Goal: Information Seeking & Learning: Learn about a topic

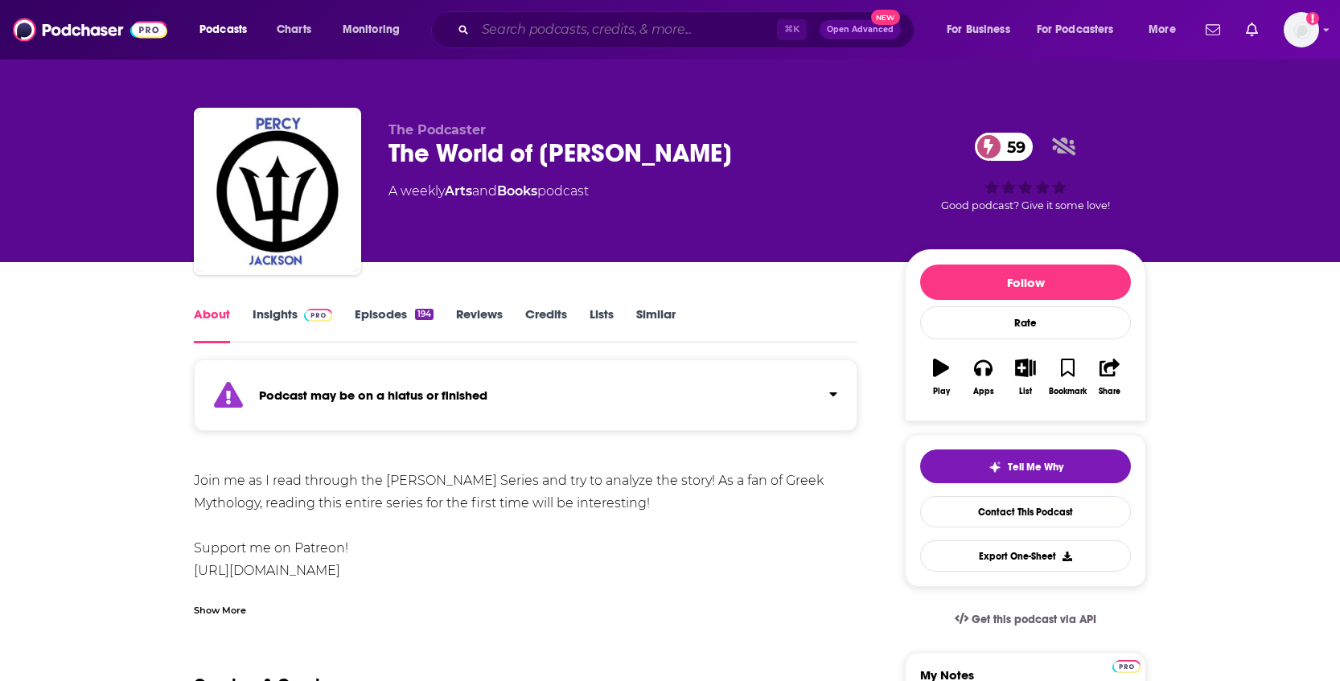
click at [542, 27] on input "Search podcasts, credits, & more..." at bounding box center [626, 30] width 302 height 26
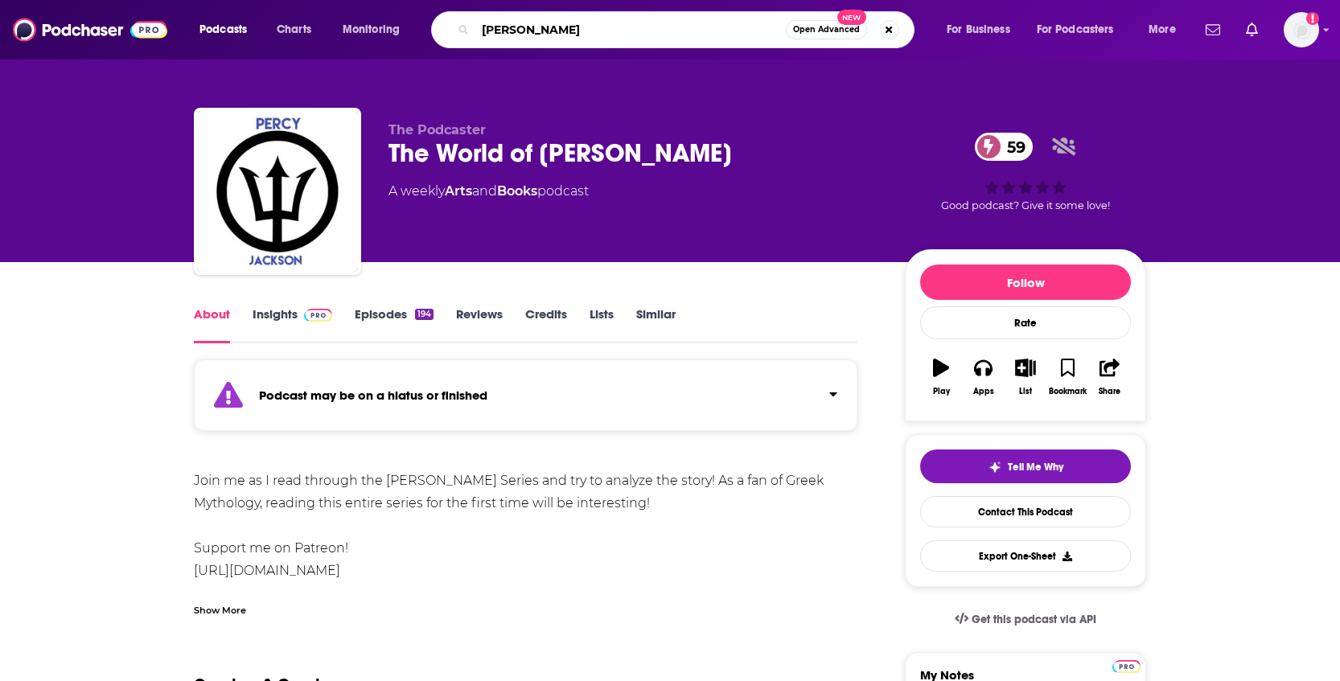
type input "percy jackson"
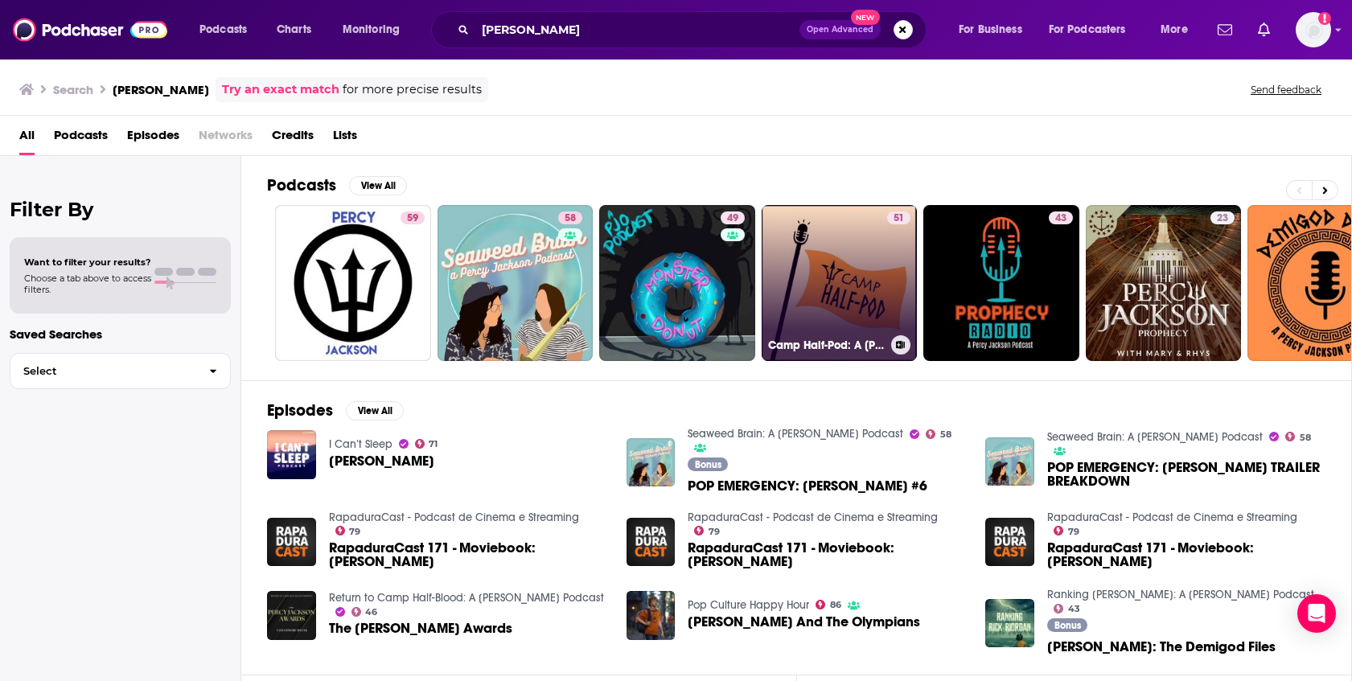
click at [850, 265] on link "51 Camp Half-Pod: A Percy Jackson Podcast" at bounding box center [840, 283] width 156 height 156
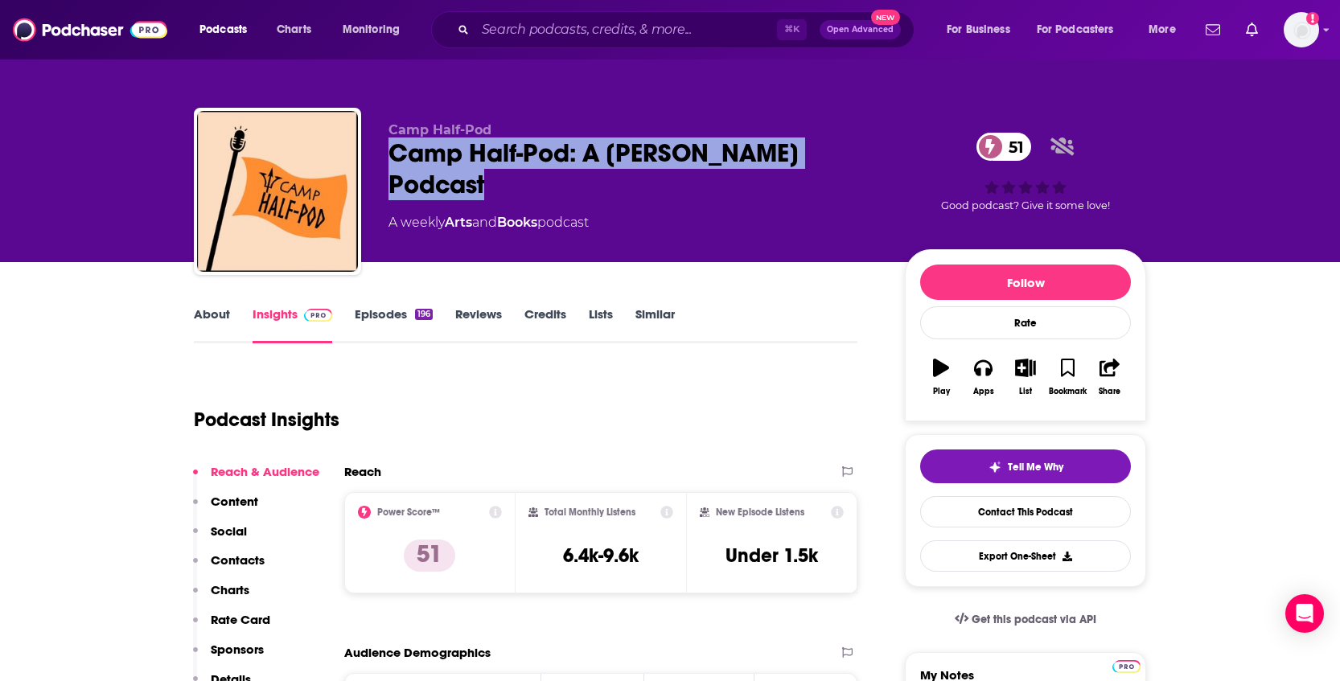
drag, startPoint x: 496, startPoint y: 183, endPoint x: 373, endPoint y: 155, distance: 125.5
click at [373, 155] on div "Camp Half-Pod Camp Half-Pod: A Percy Jackson Podcast 51 A weekly Arts and Books…" at bounding box center [670, 195] width 953 height 174
copy h2 "Camp Half-Pod: A Percy Jackson Podcast"
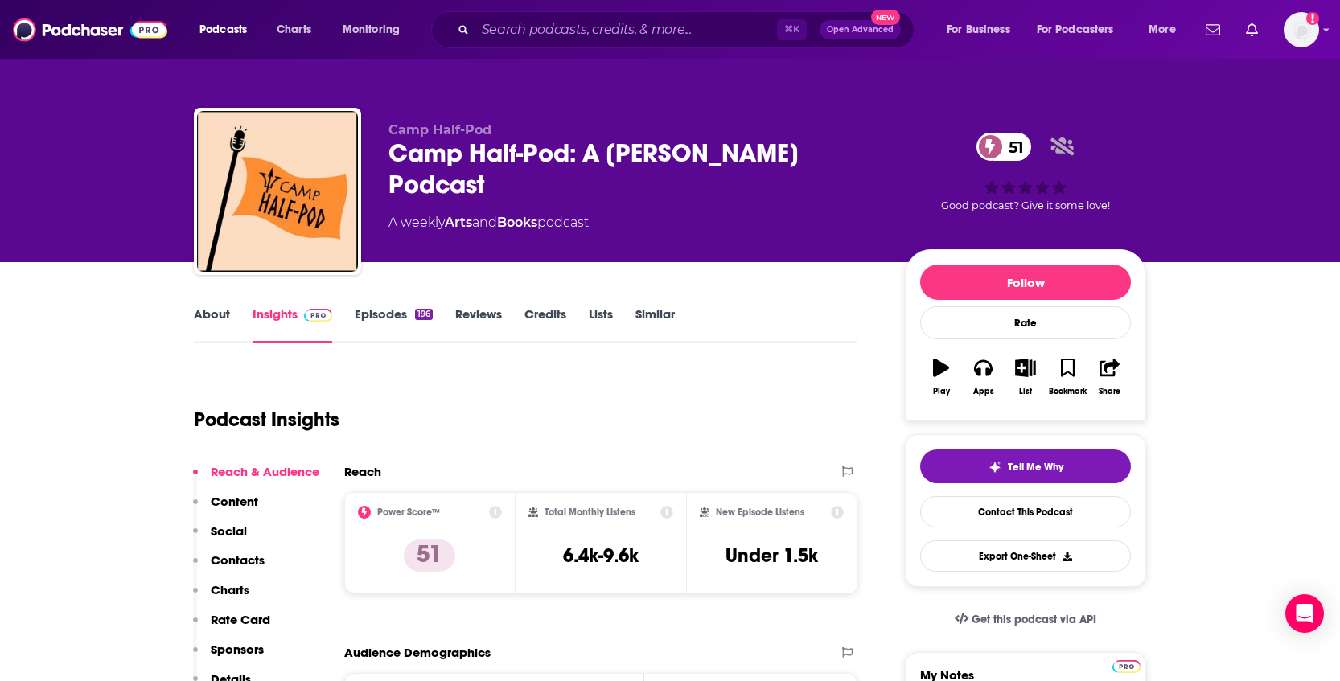
click at [678, 414] on div "Podcast Insights" at bounding box center [519, 410] width 651 height 82
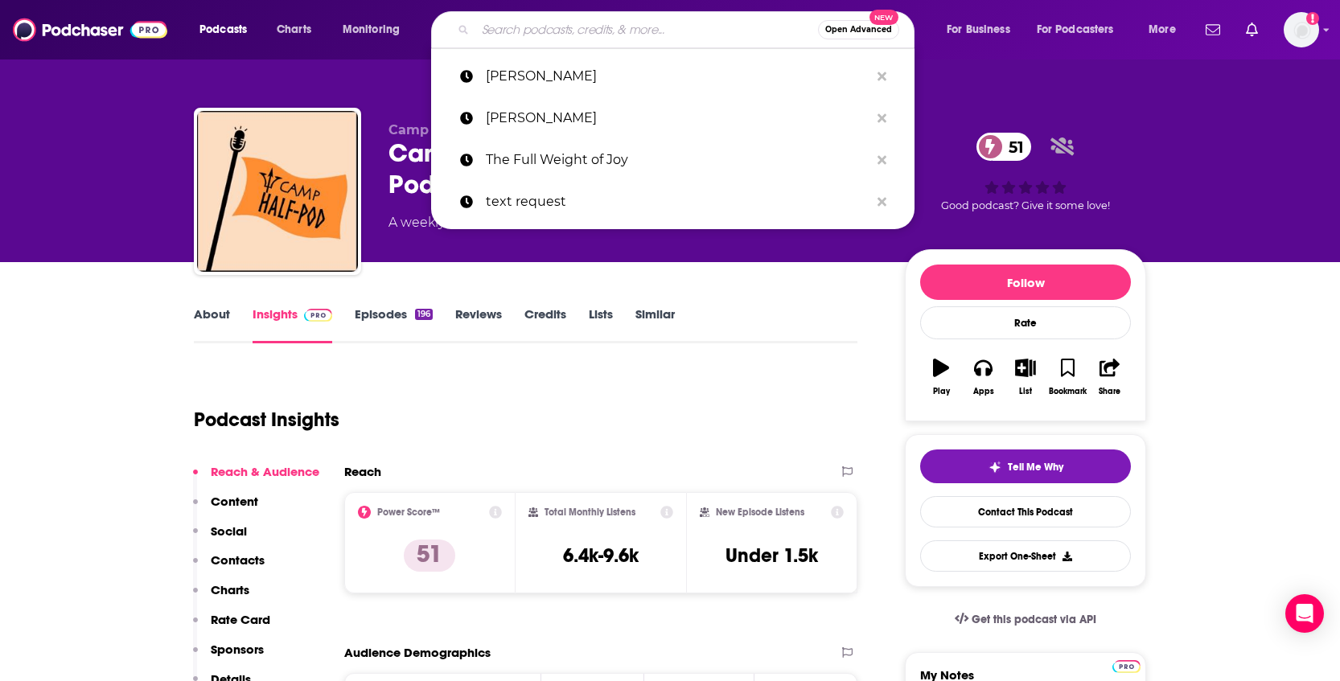
click at [622, 32] on input "Search podcasts, credits, & more..." at bounding box center [646, 30] width 343 height 26
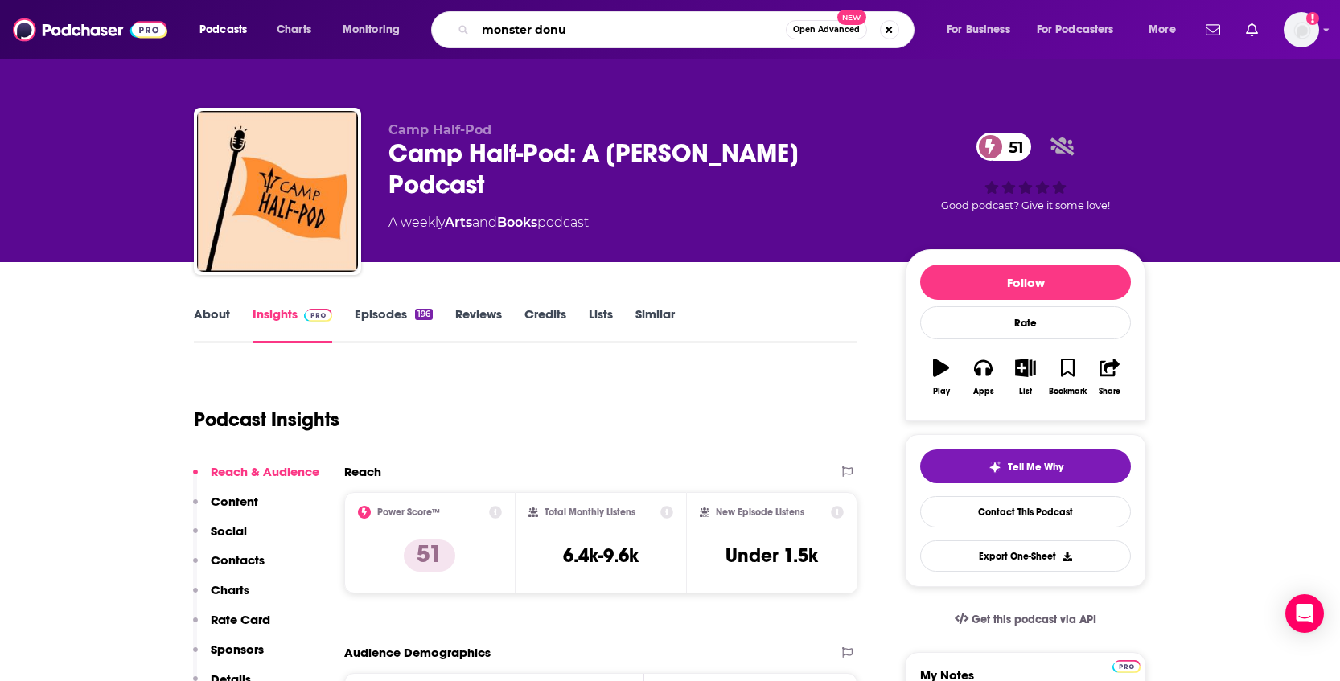
type input "monster donut"
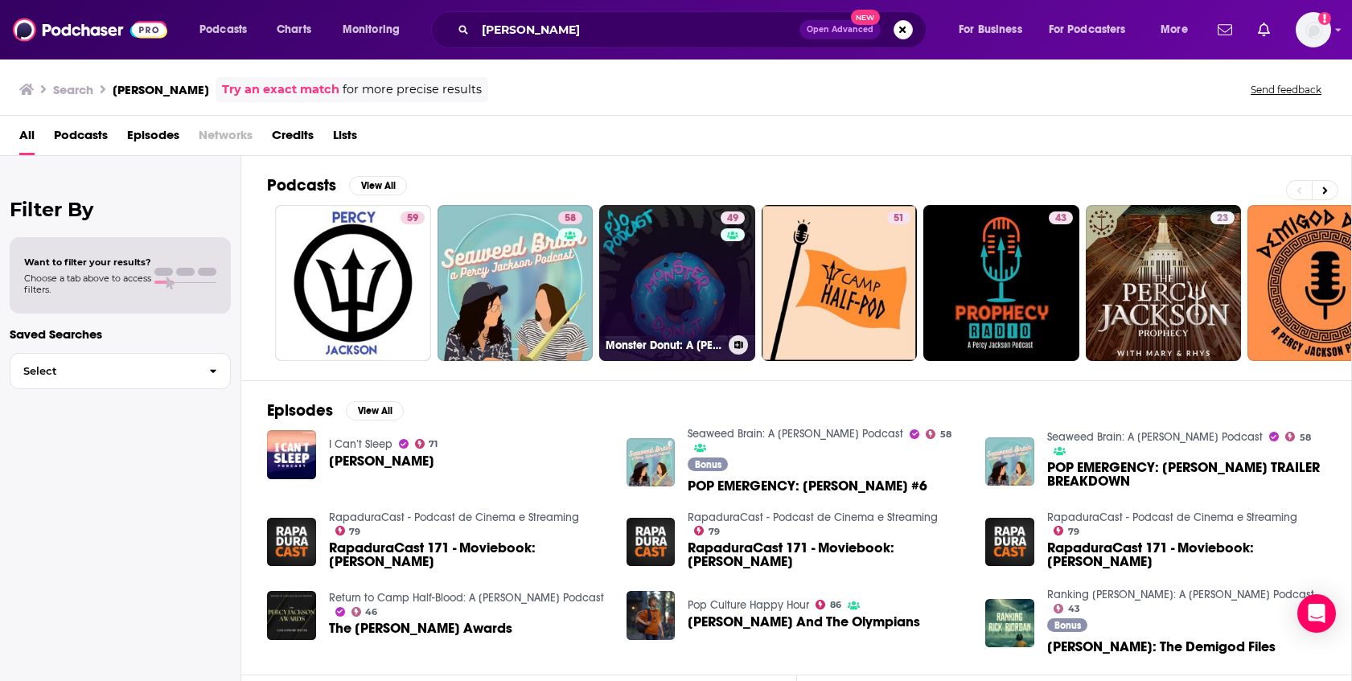
click at [644, 253] on link "49 Monster Donut: A Percy Jackson Podcast" at bounding box center [677, 283] width 156 height 156
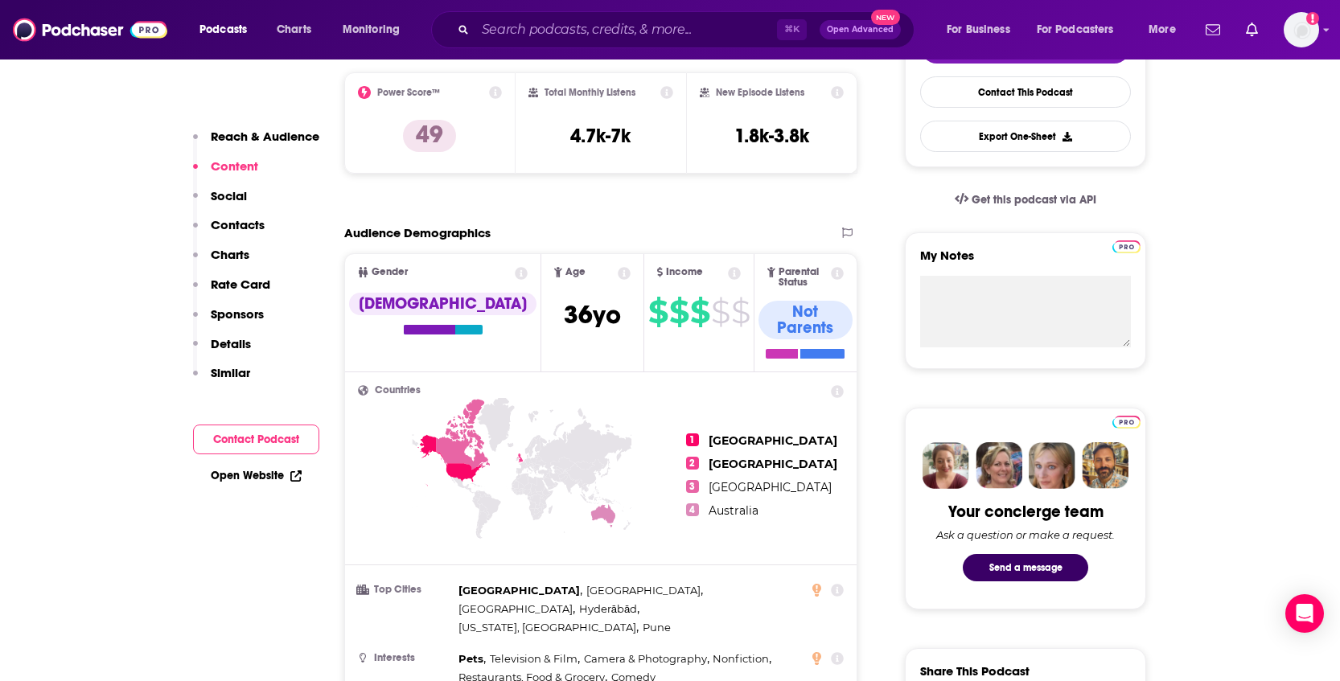
scroll to position [387, 0]
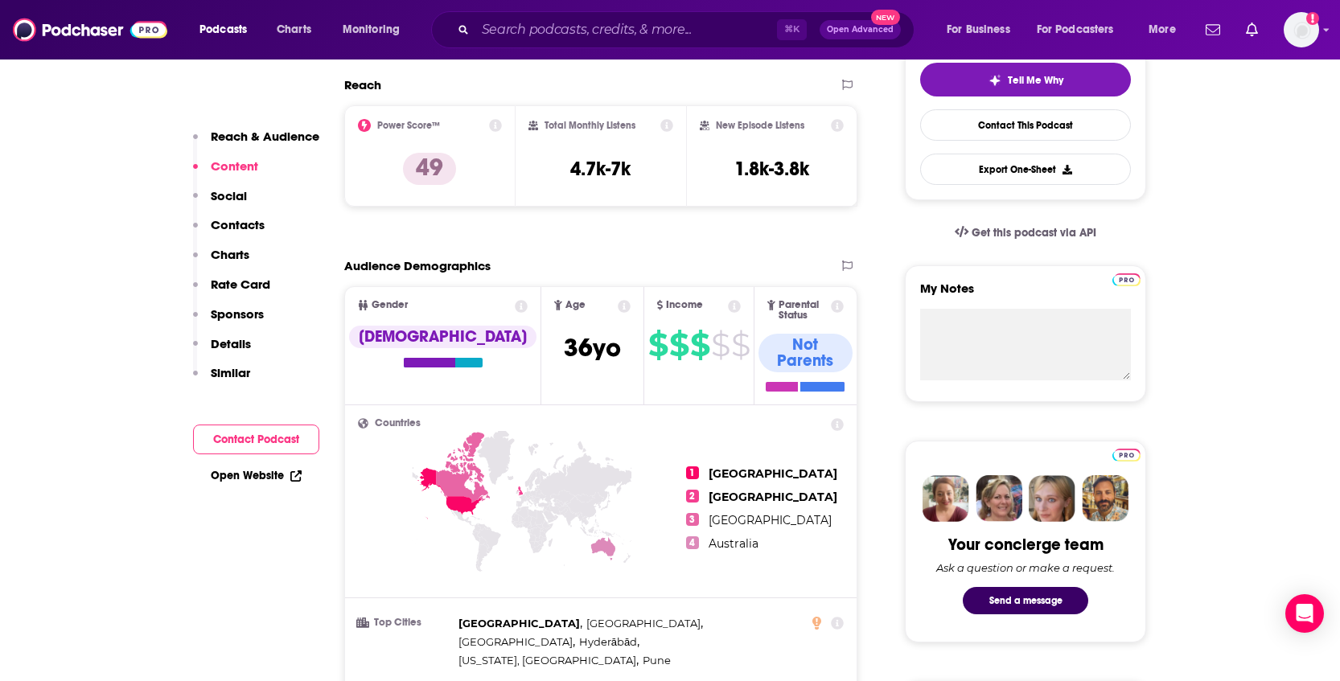
click at [499, 124] on icon at bounding box center [495, 125] width 13 height 13
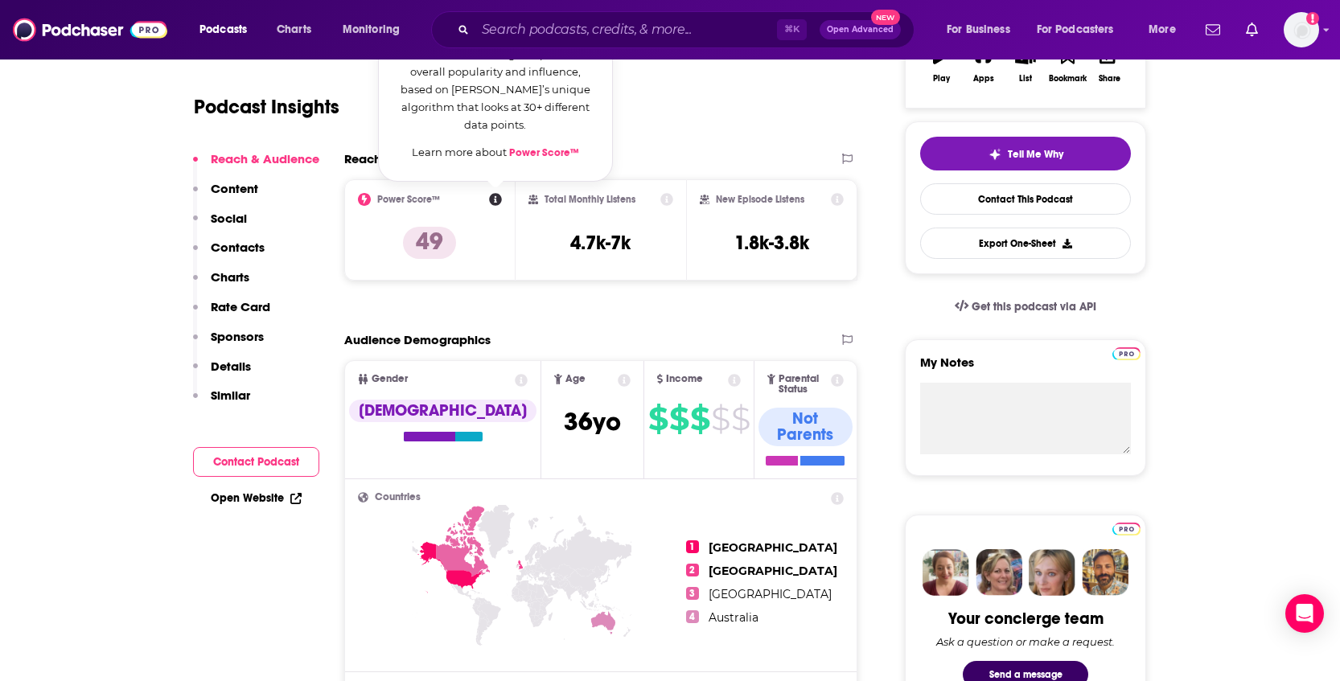
scroll to position [222, 0]
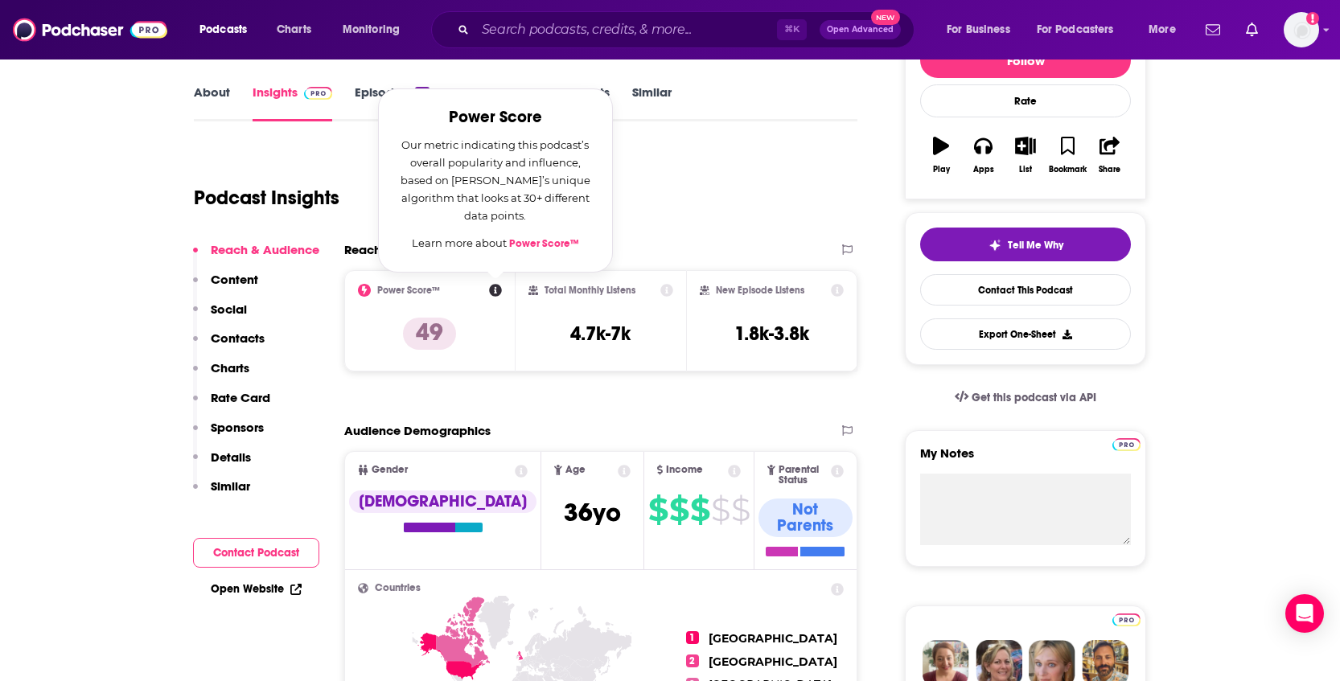
click at [669, 287] on icon at bounding box center [667, 290] width 13 height 13
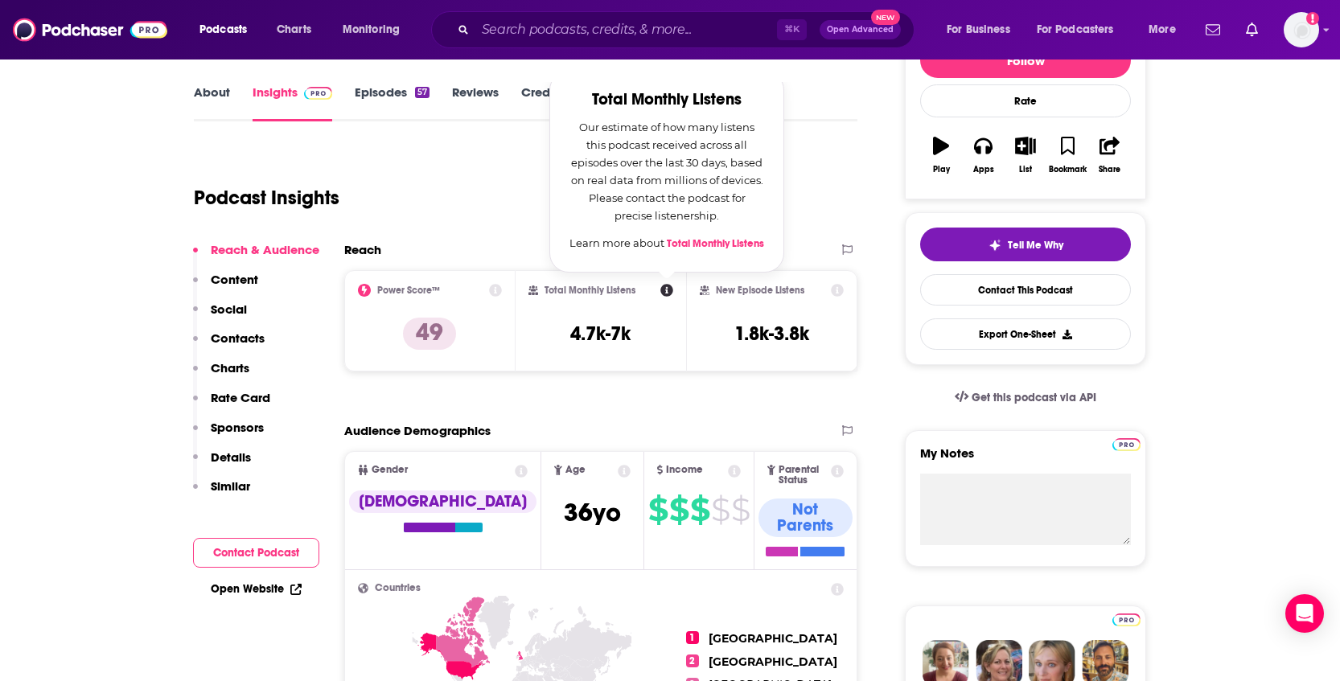
click at [834, 290] on icon at bounding box center [837, 290] width 13 height 13
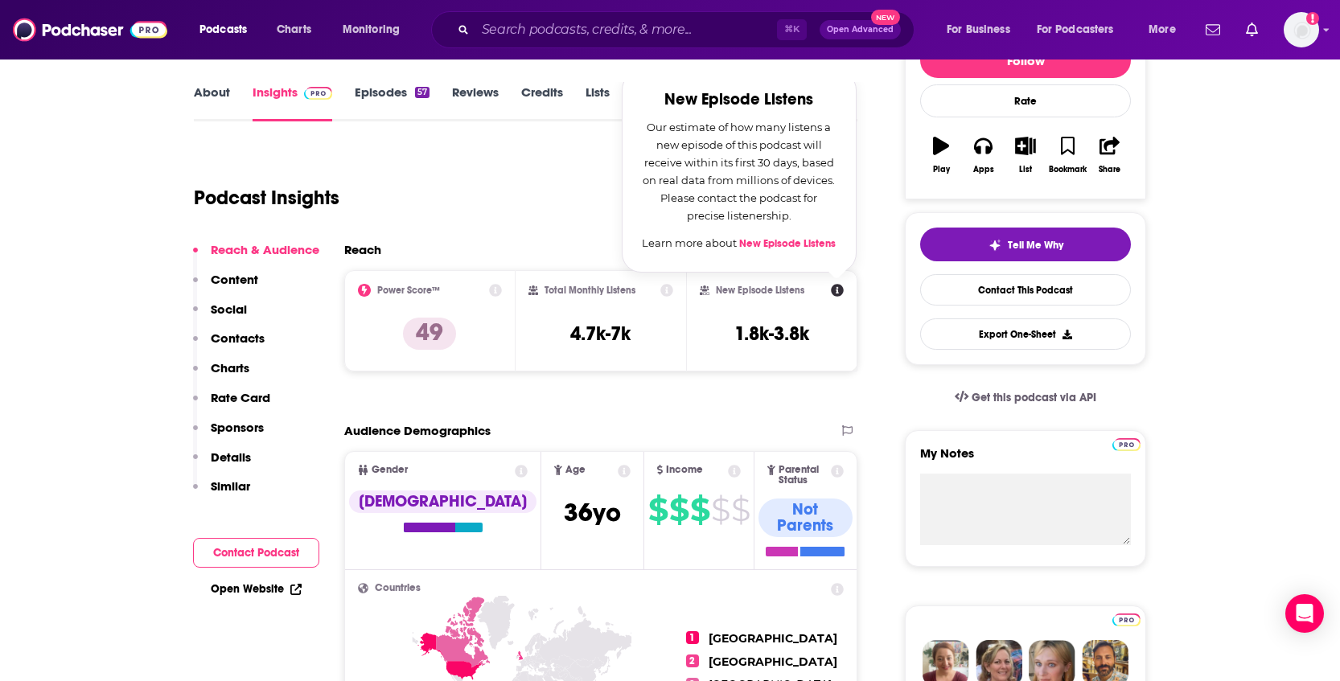
click at [494, 196] on div "Podcast Insights" at bounding box center [519, 188] width 651 height 82
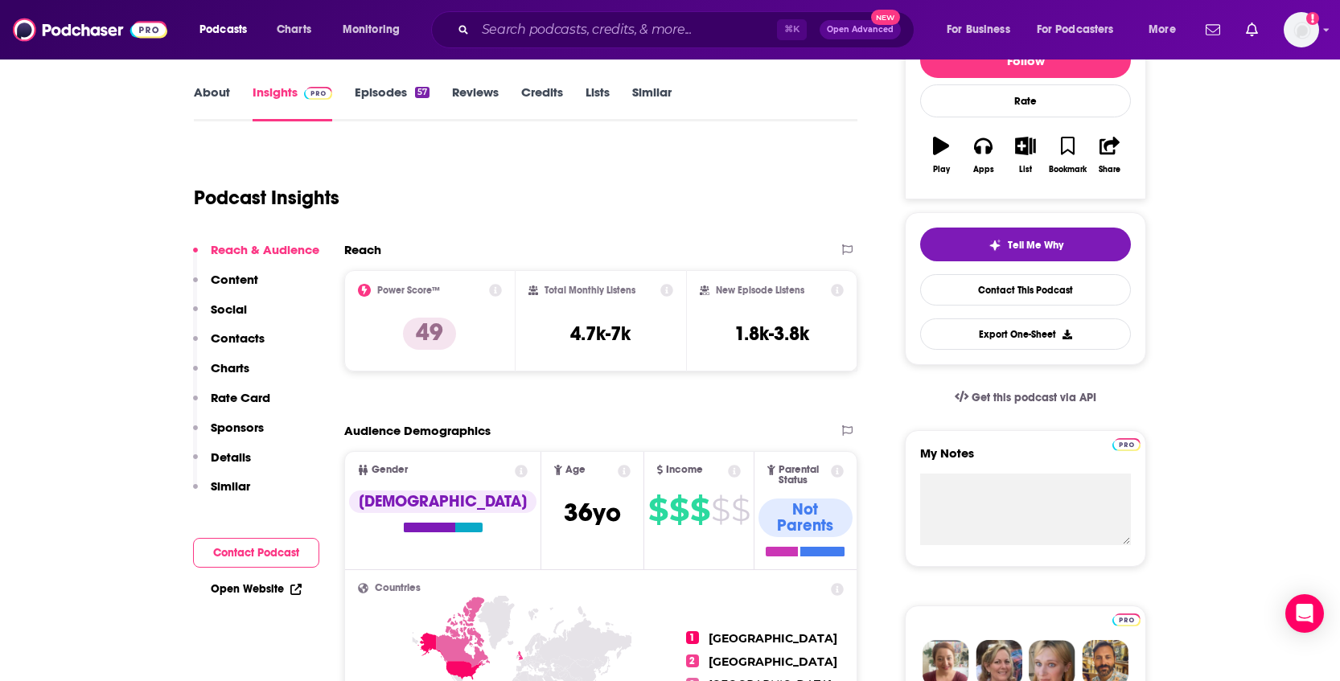
scroll to position [0, 0]
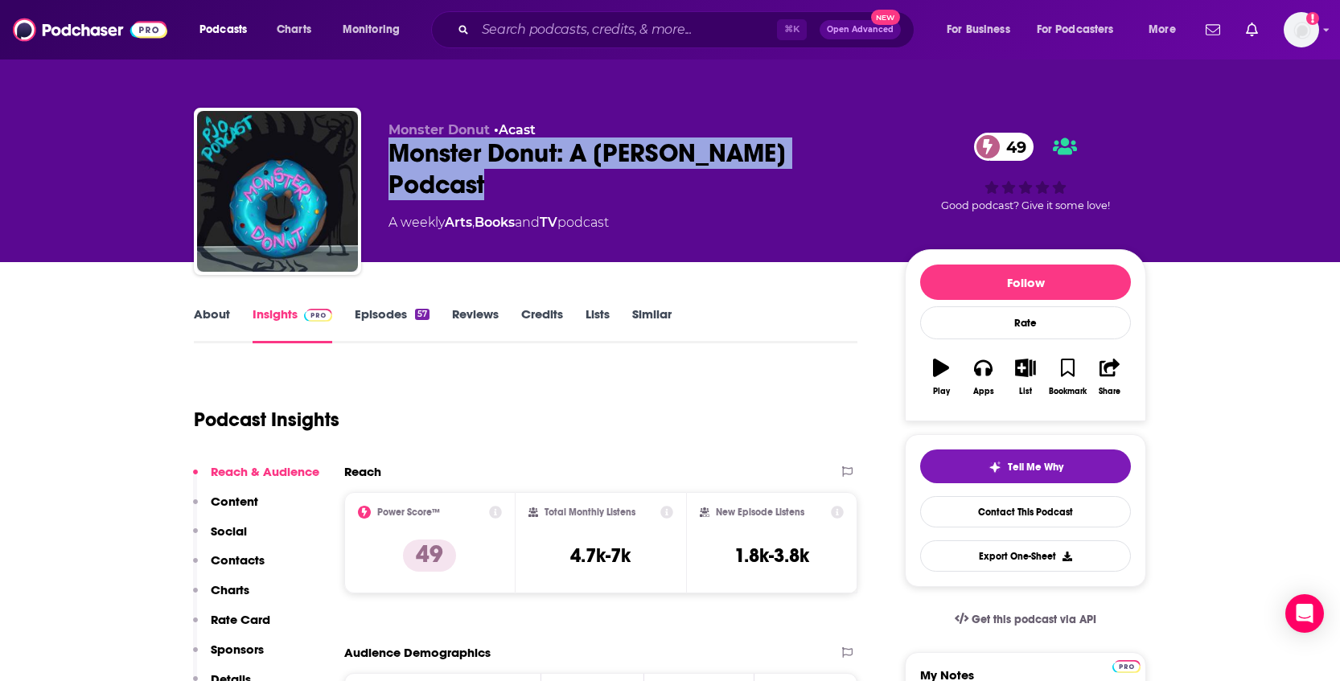
drag, startPoint x: 507, startPoint y: 194, endPoint x: 377, endPoint y: 158, distance: 135.3
click at [377, 158] on div "Monster Donut • Acast Monster Donut: A Percy Jackson Podcast 49 A weekly Arts ,…" at bounding box center [670, 195] width 953 height 174
copy h2 "Monster Donut: A Percy Jackson Podcast"
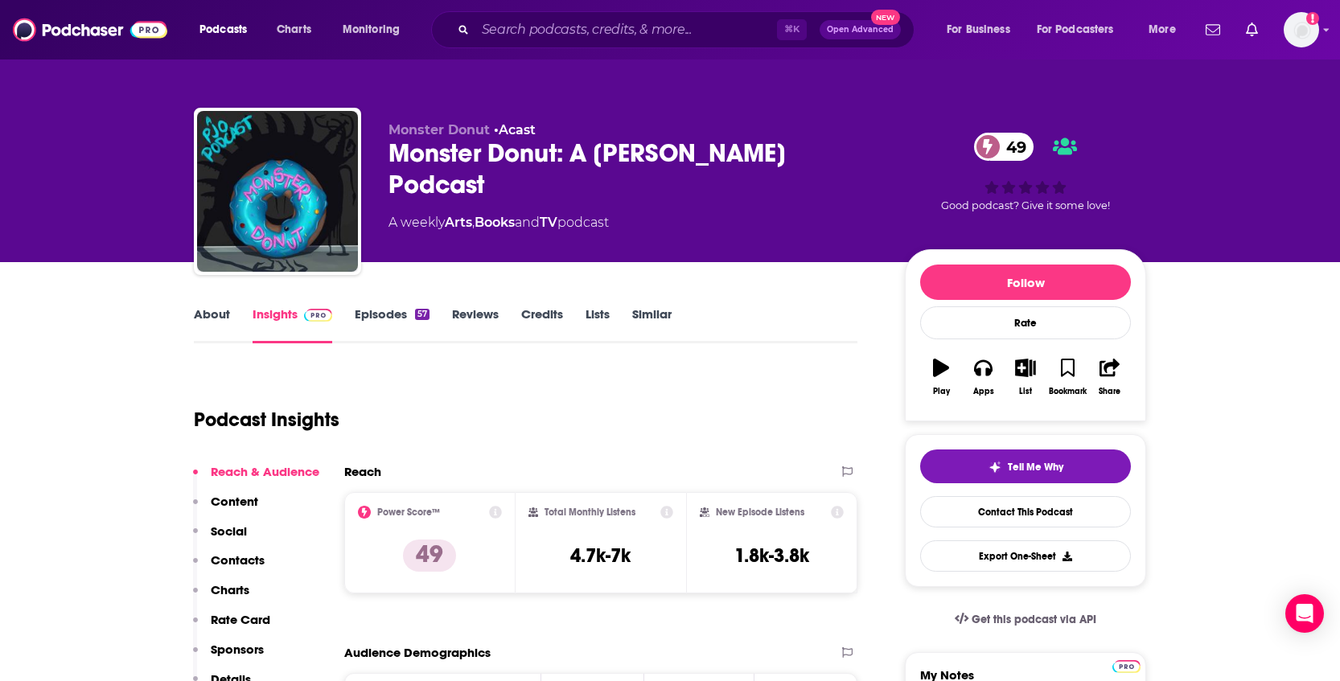
click at [549, 393] on div "Podcast Insights" at bounding box center [519, 410] width 651 height 82
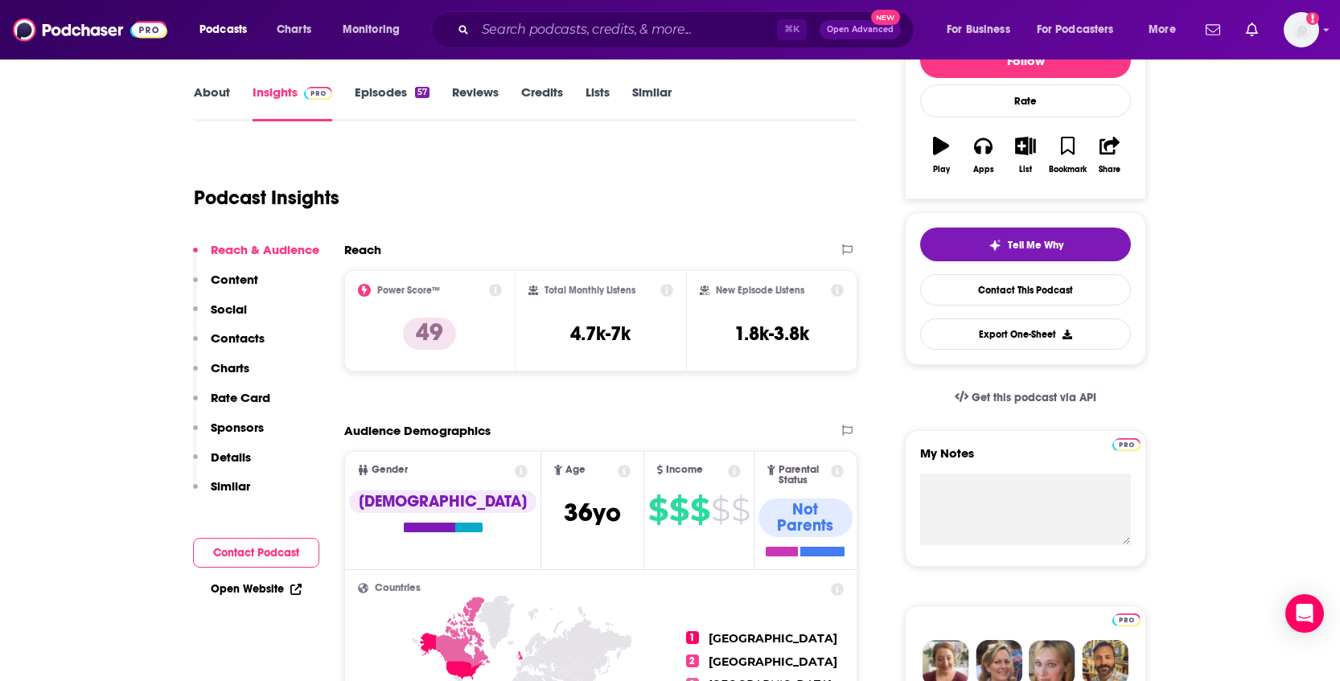
scroll to position [413, 0]
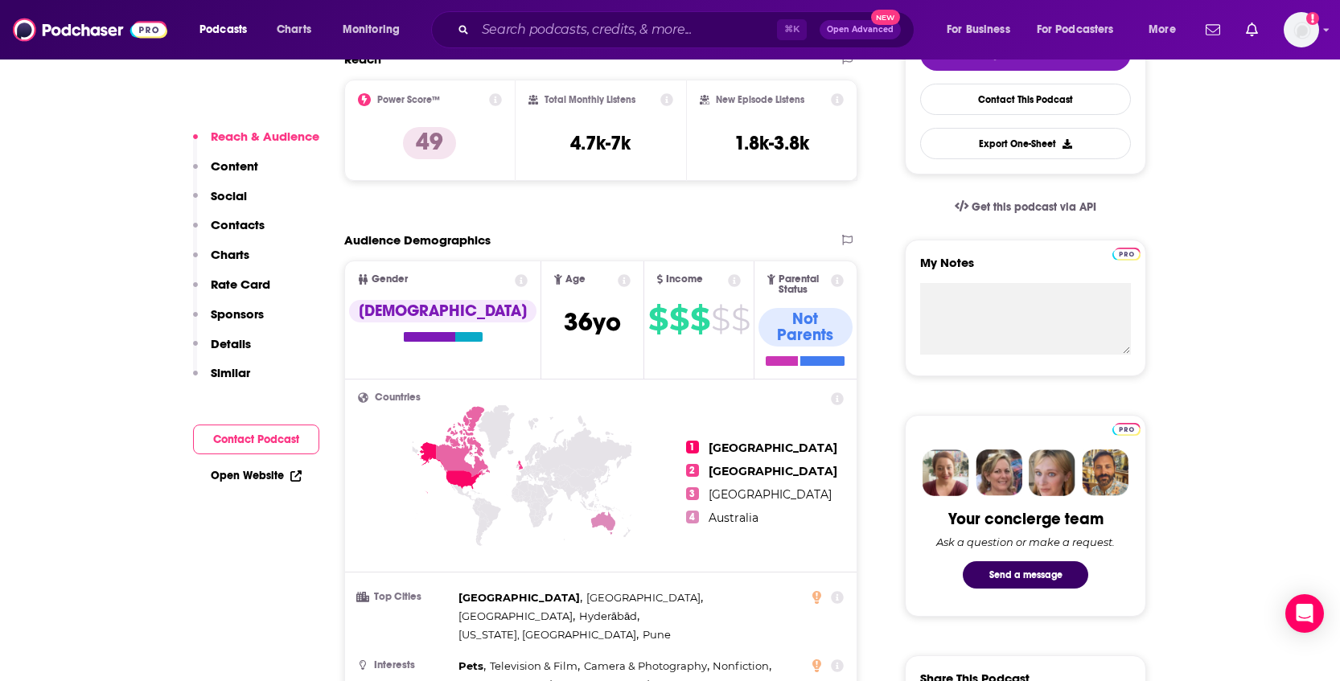
click at [239, 163] on p "Content" at bounding box center [234, 165] width 47 height 15
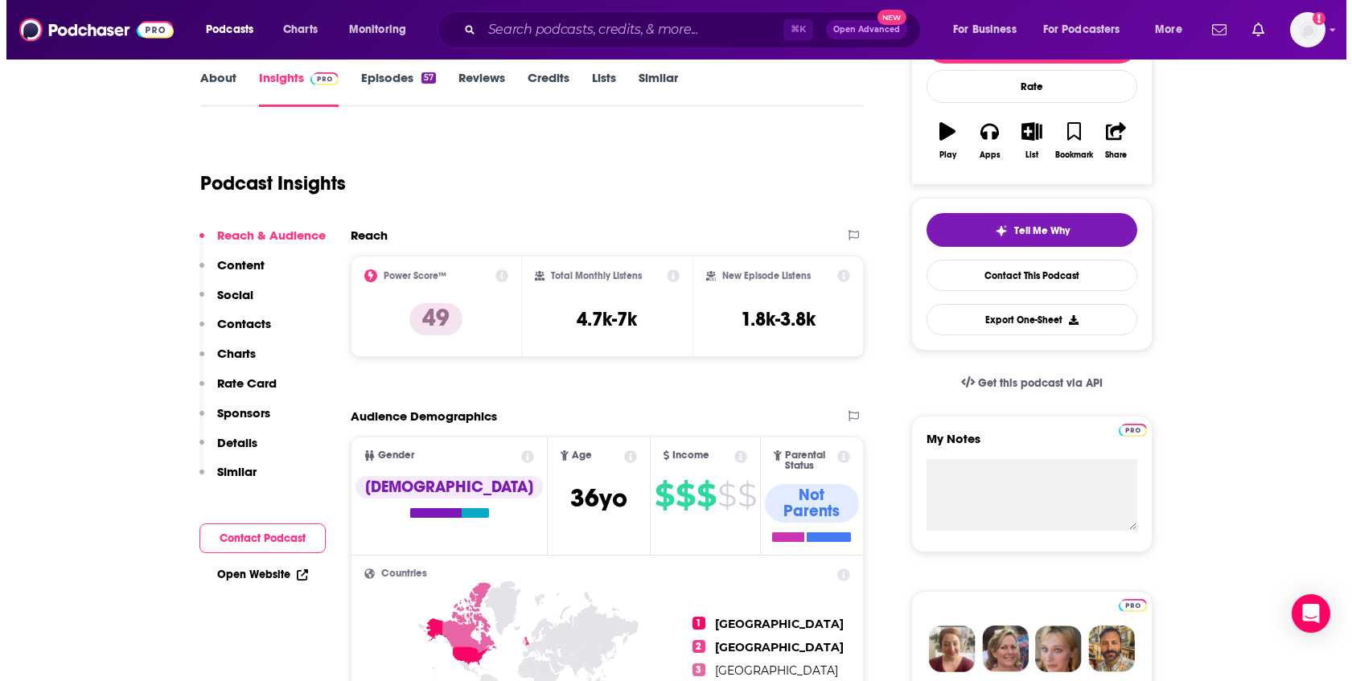
scroll to position [0, 0]
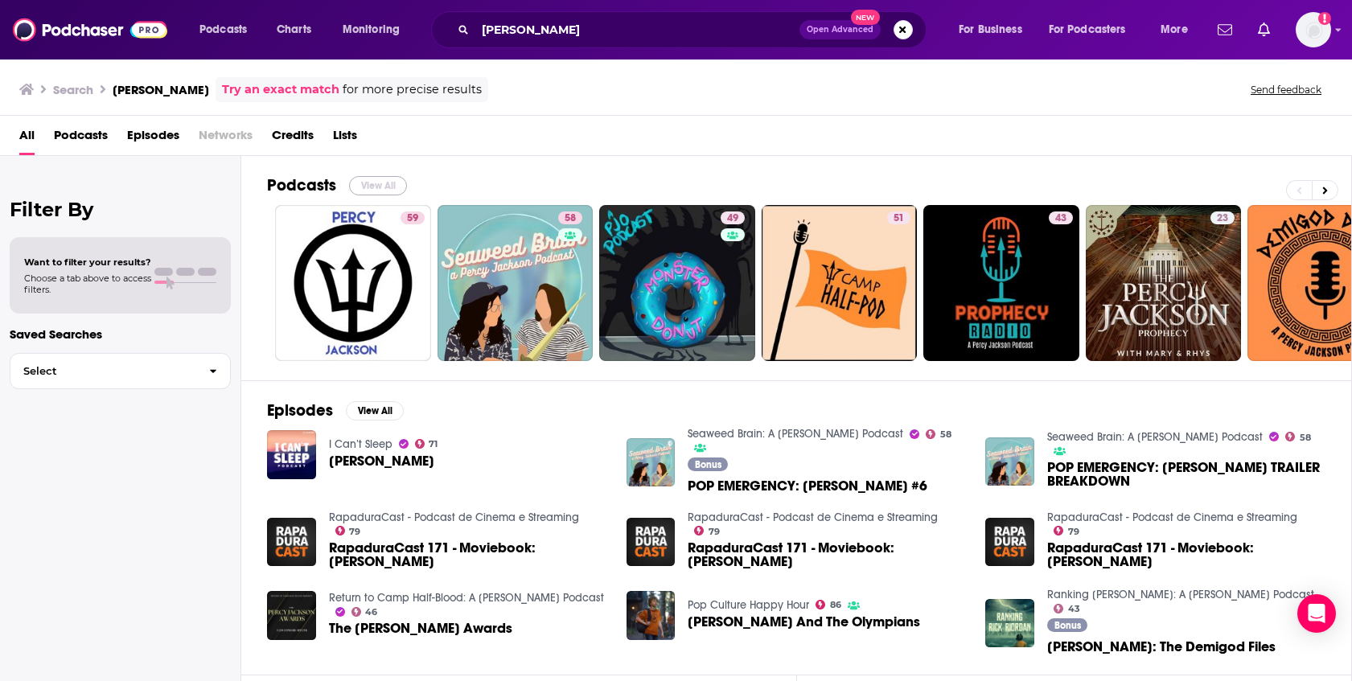
click at [392, 181] on button "View All" at bounding box center [378, 185] width 58 height 19
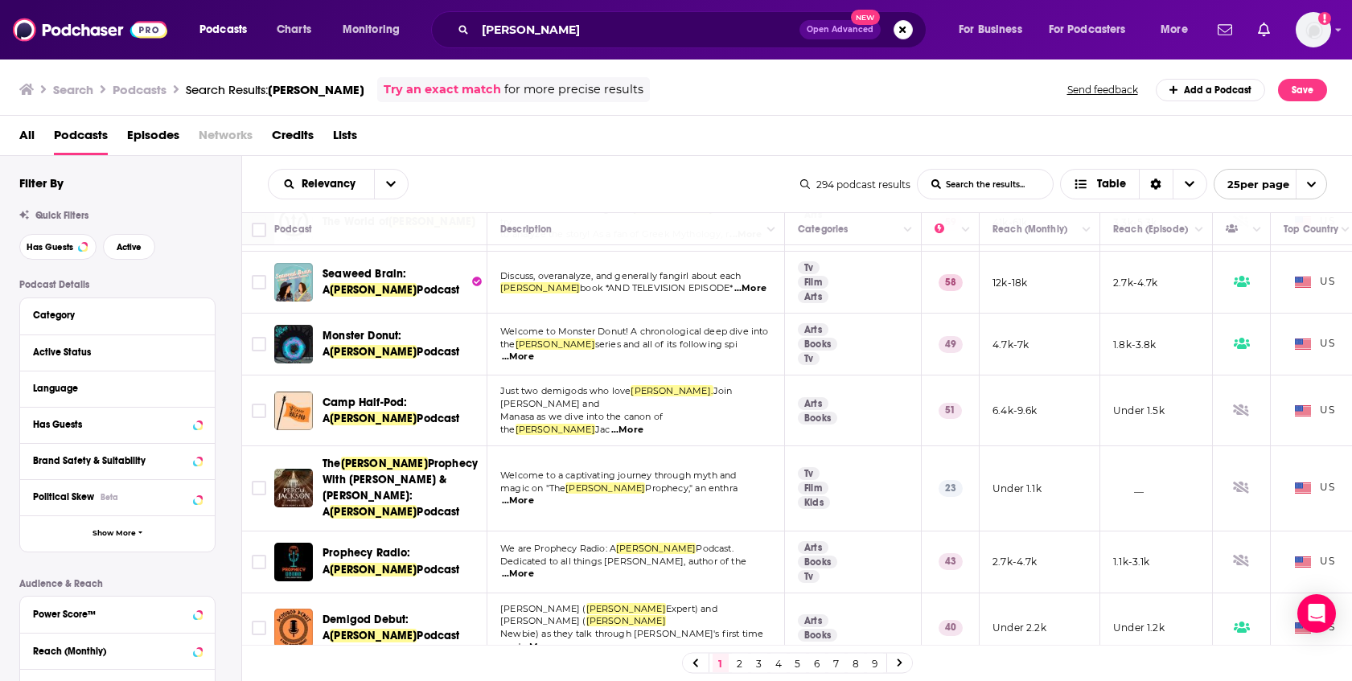
scroll to position [53, 0]
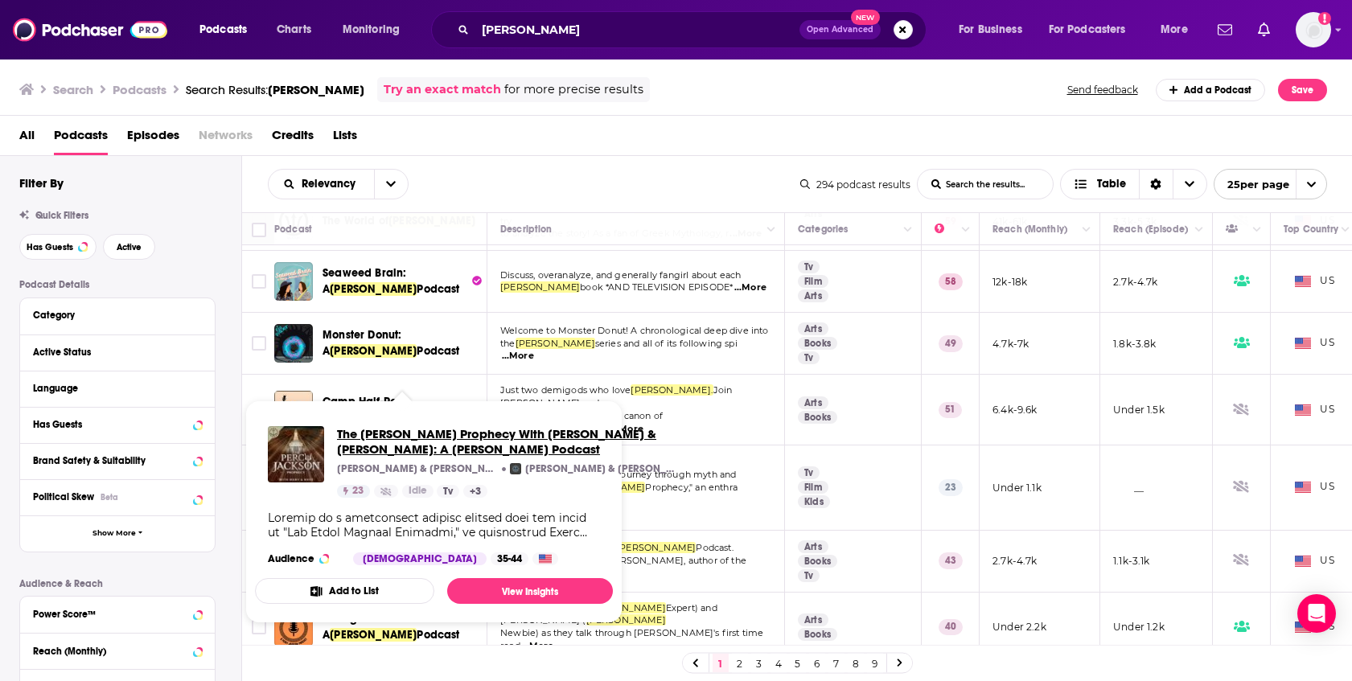
click at [372, 447] on span "The Percy Jackson Prophecy With Mary & Rhys: A Percy Jackson Podcast" at bounding box center [506, 441] width 338 height 31
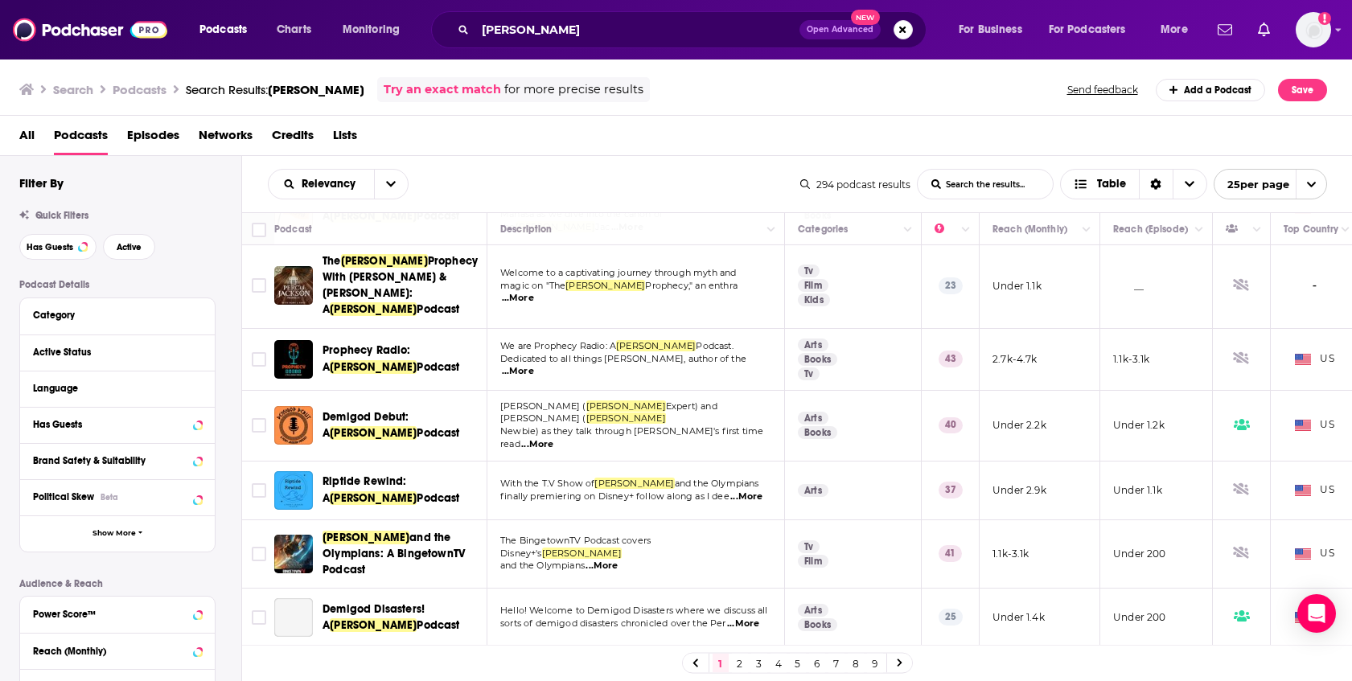
scroll to position [289, 0]
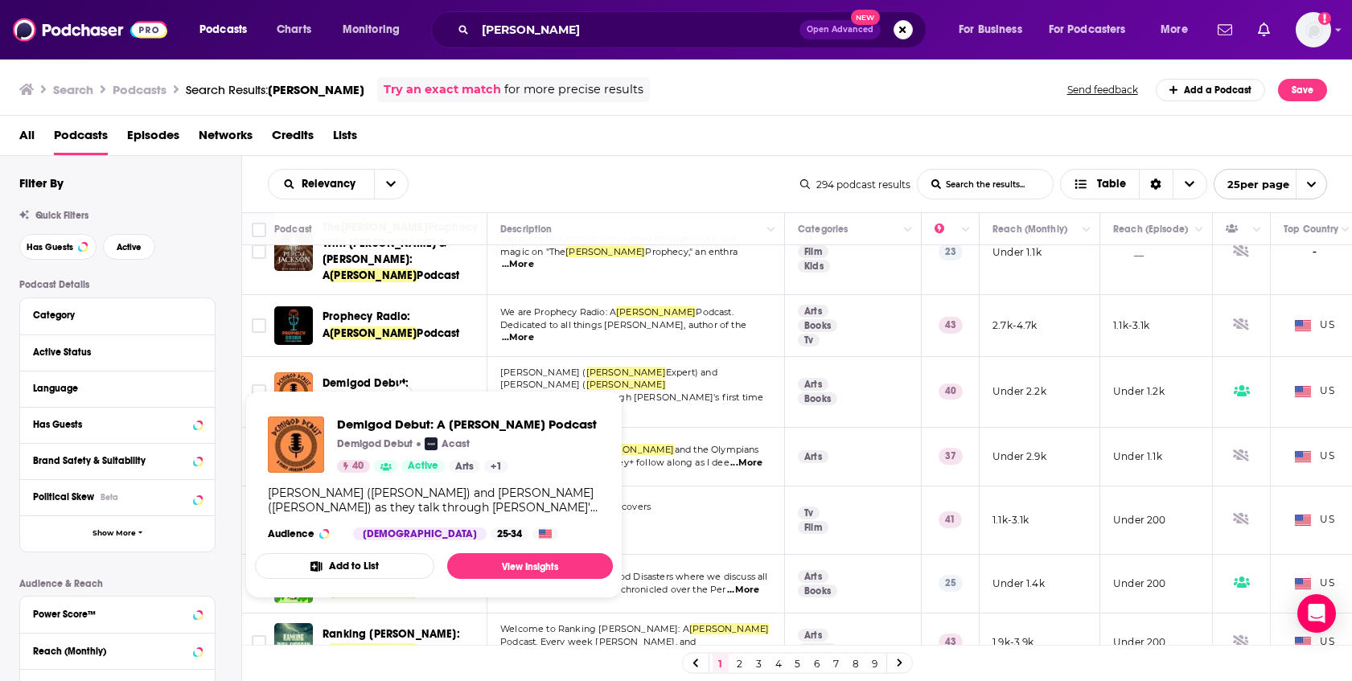
click at [417, 393] on span "Podcast" at bounding box center [438, 400] width 43 height 14
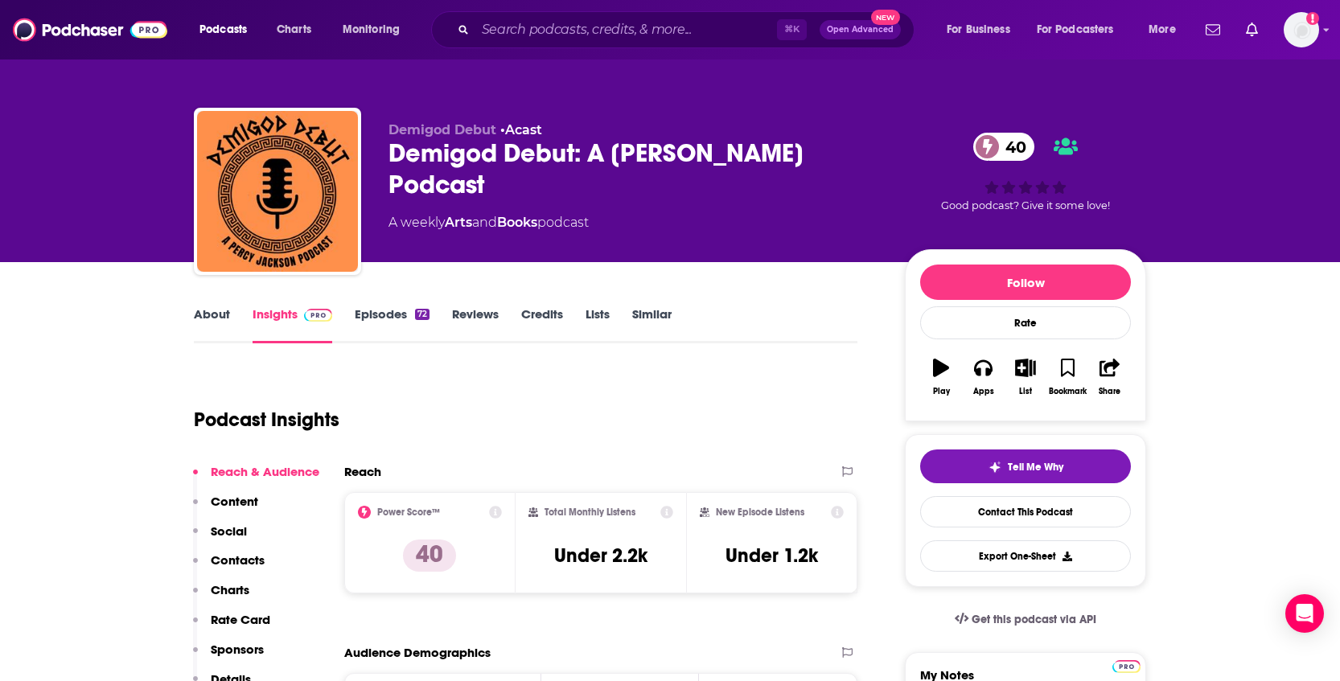
click at [417, 175] on div "Demigod Debut: A Percy Jackson Podcast 40" at bounding box center [634, 169] width 491 height 63
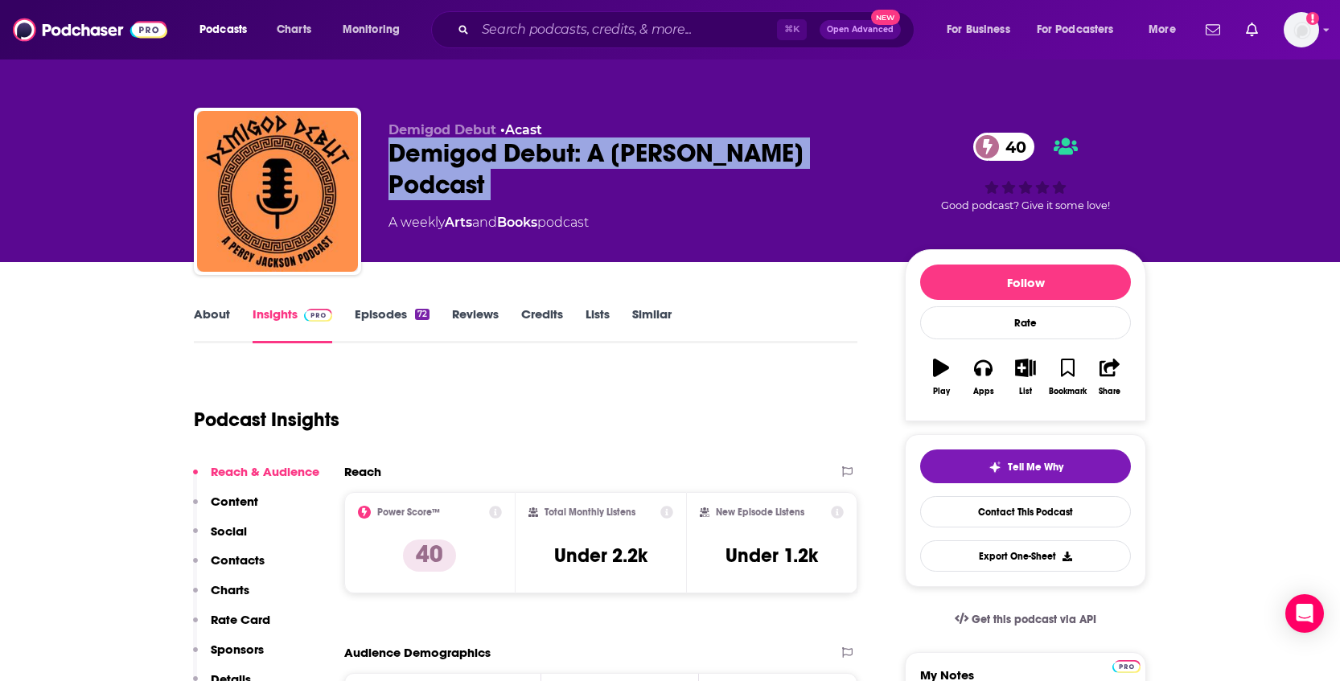
click at [417, 175] on div "Demigod Debut: A Percy Jackson Podcast 40" at bounding box center [634, 169] width 491 height 63
copy div "Demigod Debut: A Percy Jackson Podcast 40"
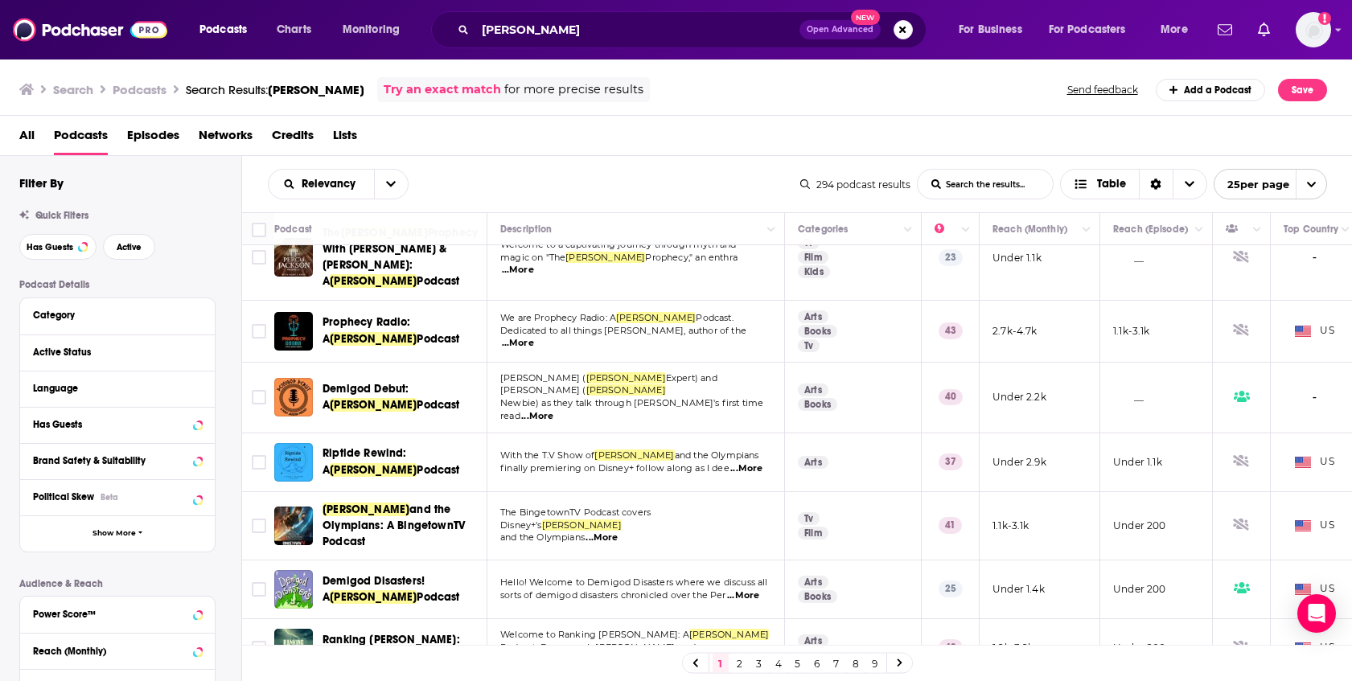
scroll to position [311, 0]
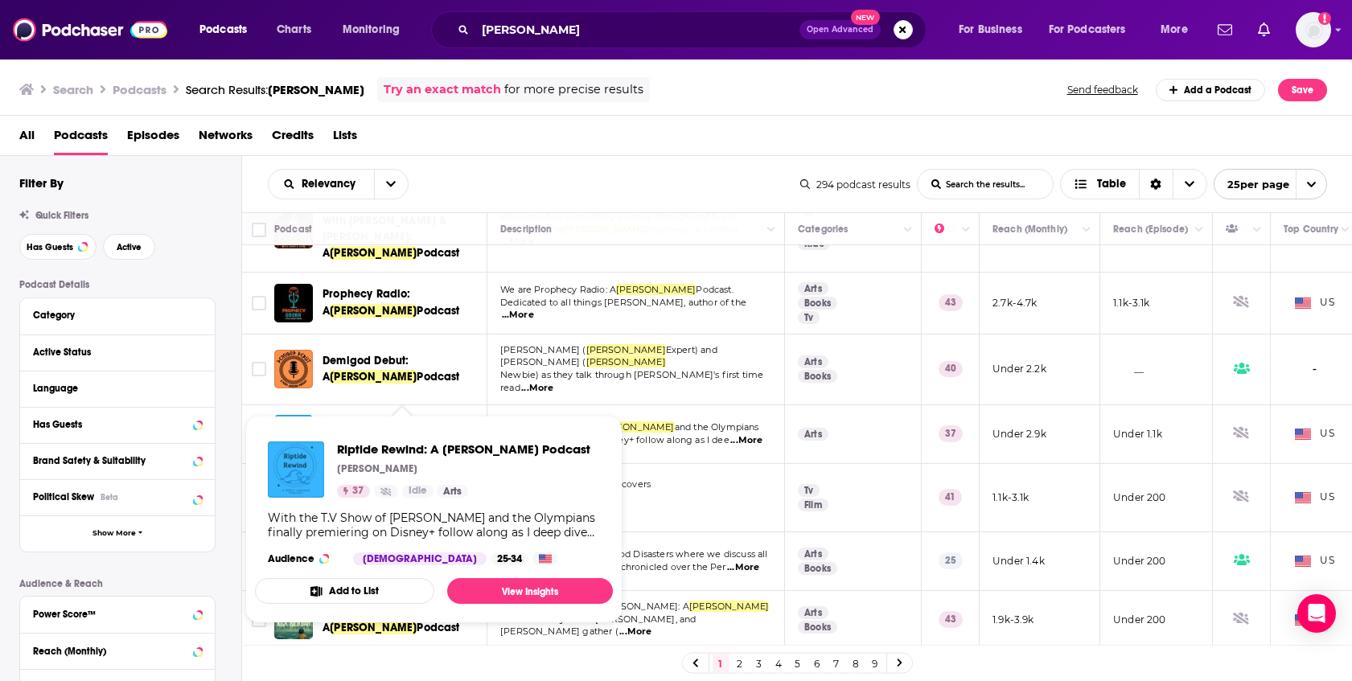
click at [384, 418] on span "Riptide Rewind: A" at bounding box center [365, 433] width 84 height 30
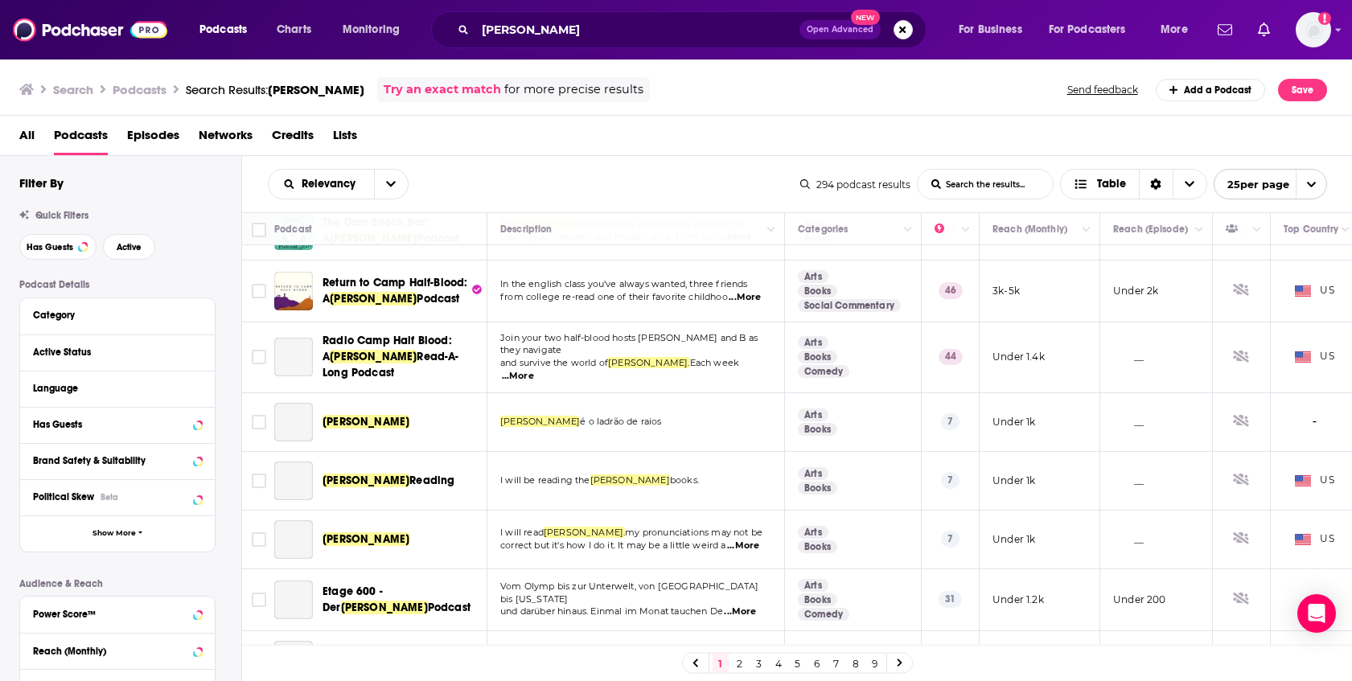
scroll to position [1122, 0]
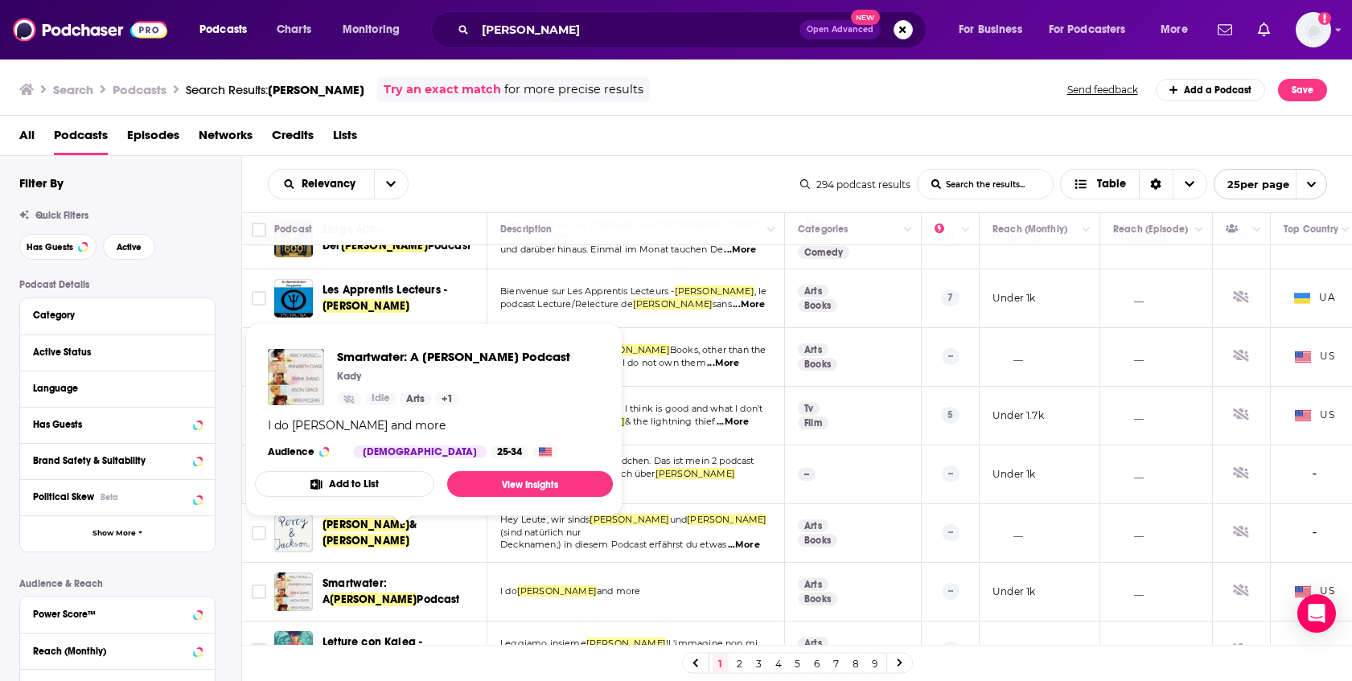
click at [411, 593] on span "Percy Jackson" at bounding box center [373, 600] width 87 height 14
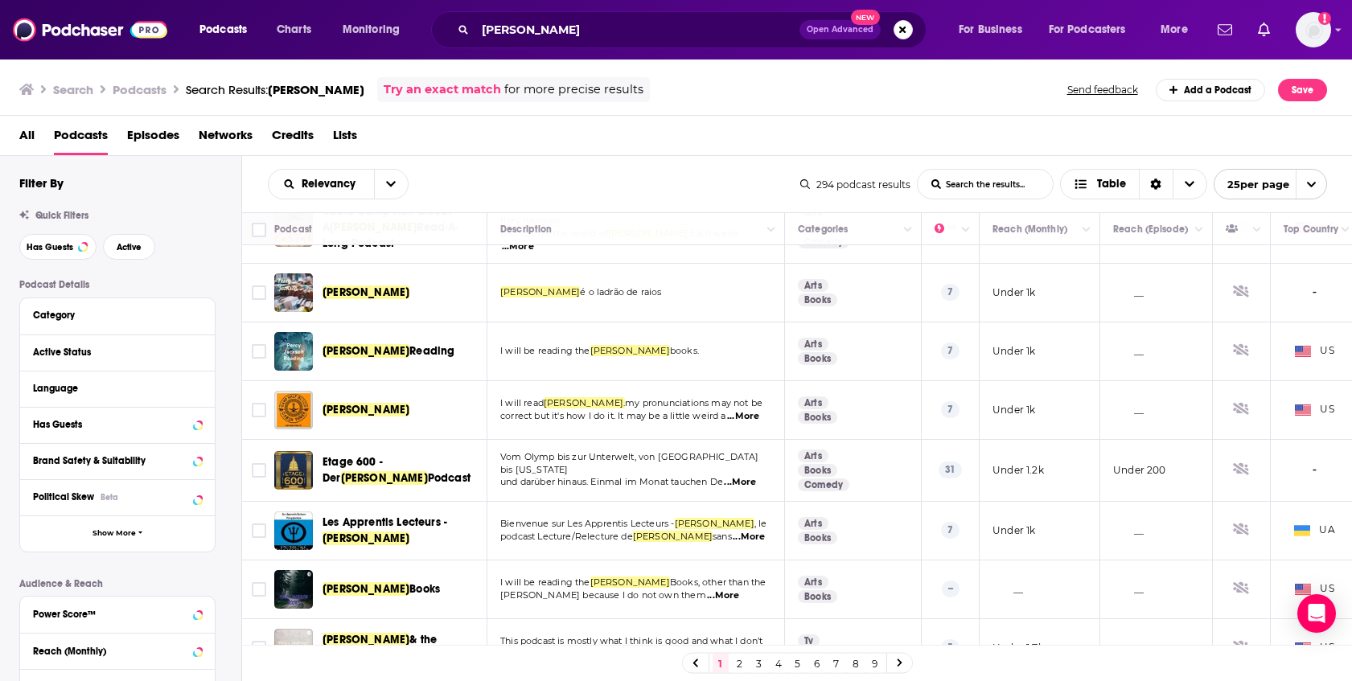
scroll to position [1122, 0]
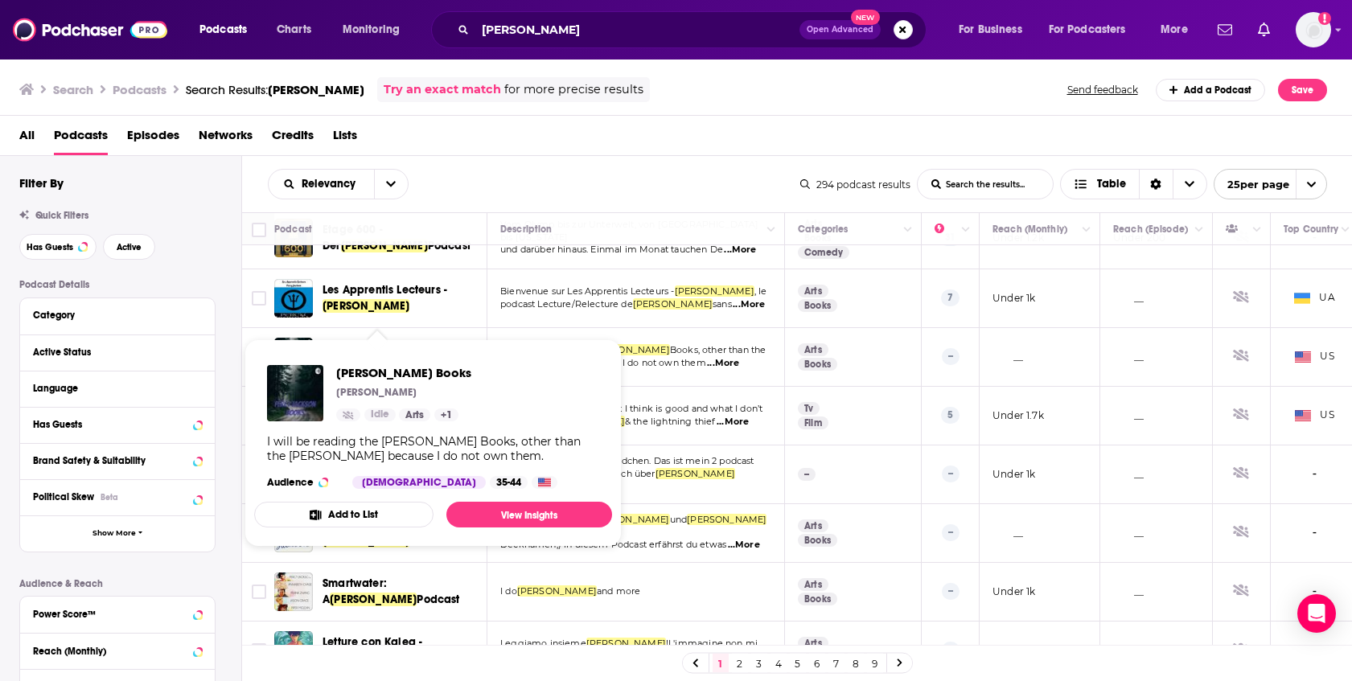
click at [389, 350] on span "Percy Jackson" at bounding box center [366, 357] width 87 height 14
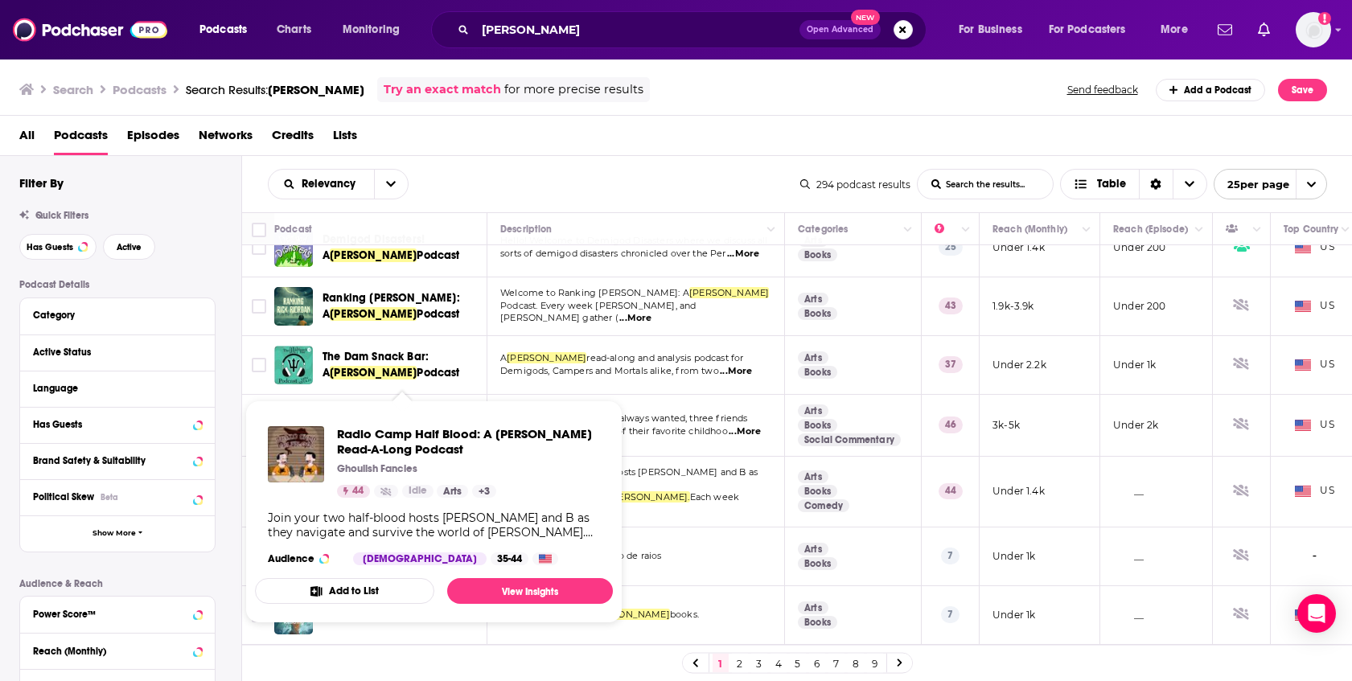
scroll to position [617, 0]
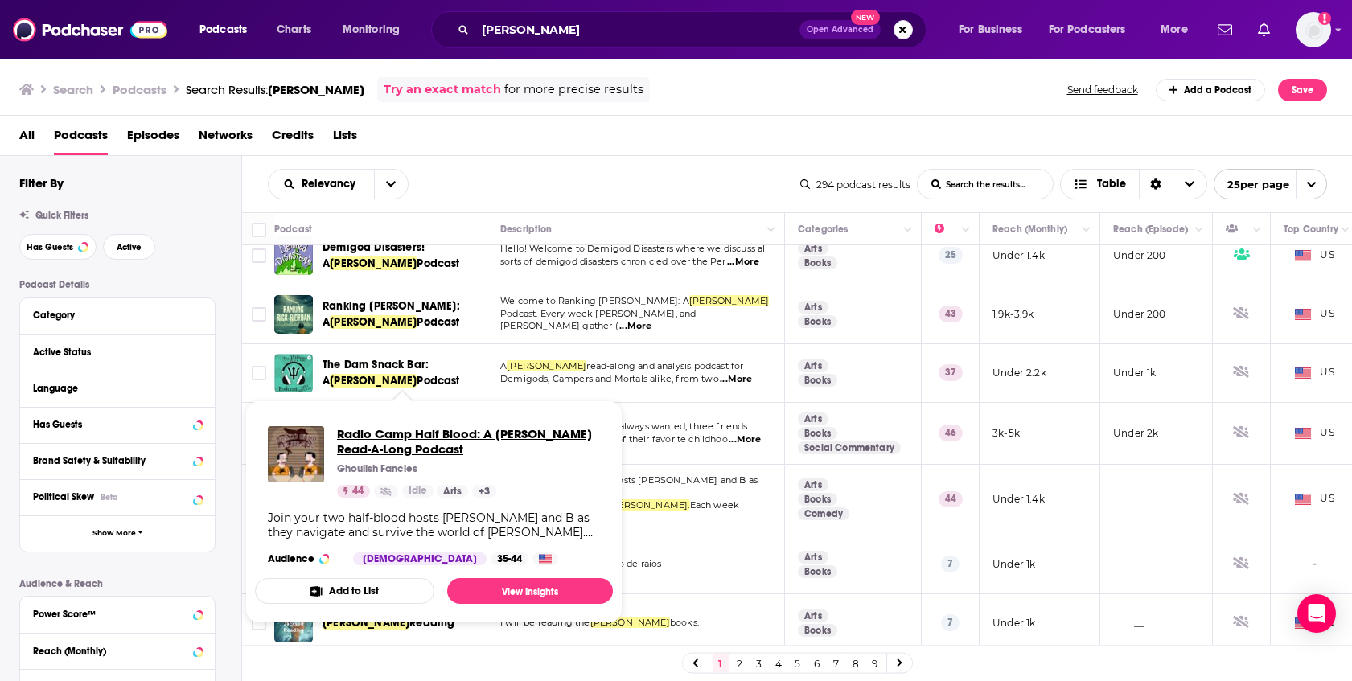
click at [426, 451] on span "Radio Camp Half Blood: A Percy Jackson Read-A-Long Podcast" at bounding box center [468, 441] width 263 height 31
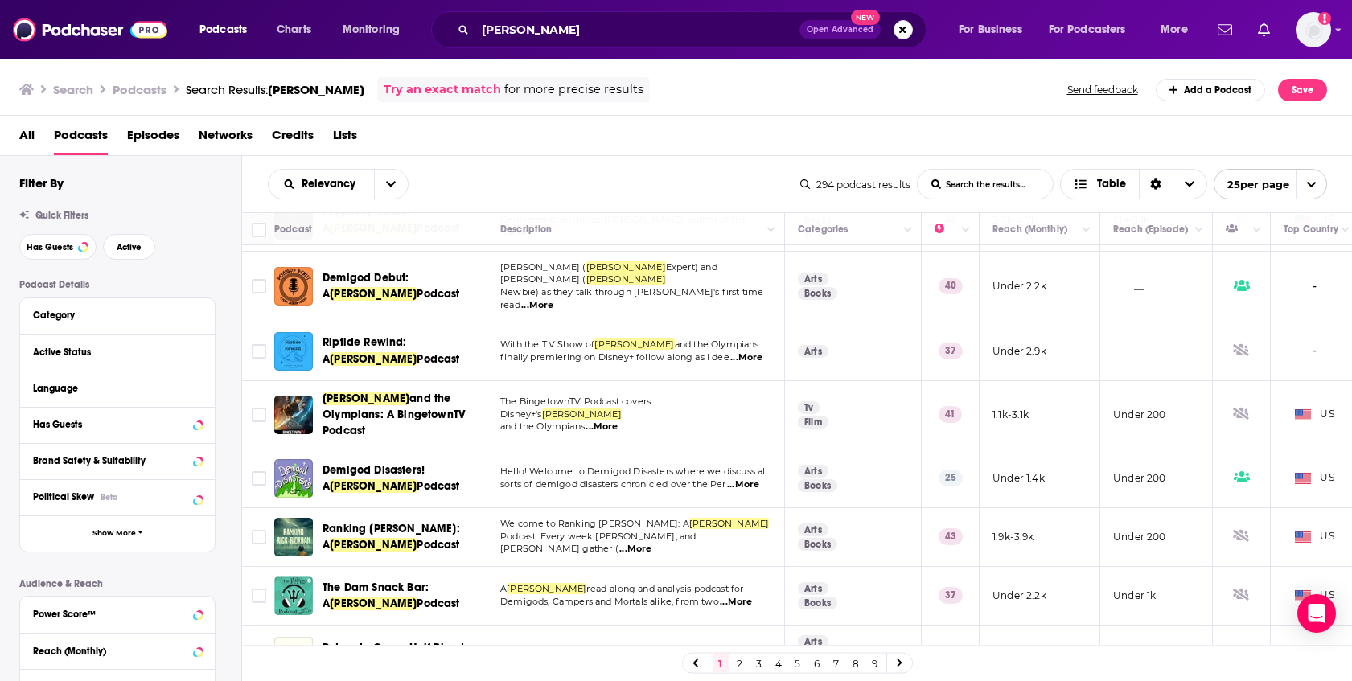
scroll to position [395, 0]
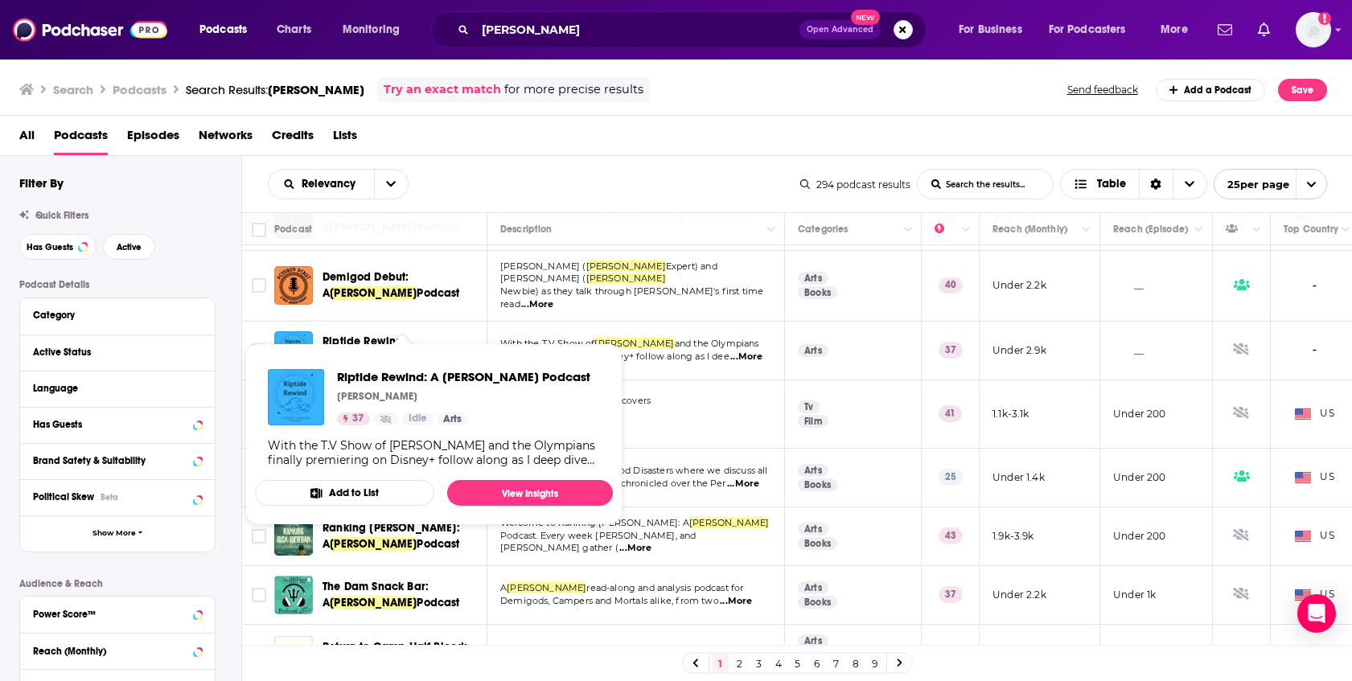
click at [654, 420] on p "and the Olympians ...More" at bounding box center [635, 426] width 270 height 13
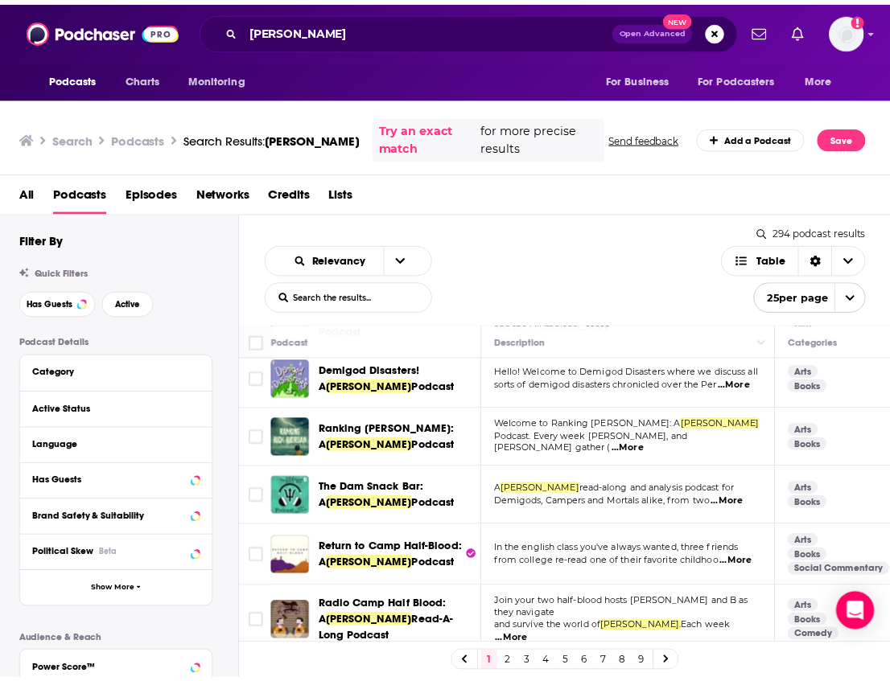
scroll to position [605, 0]
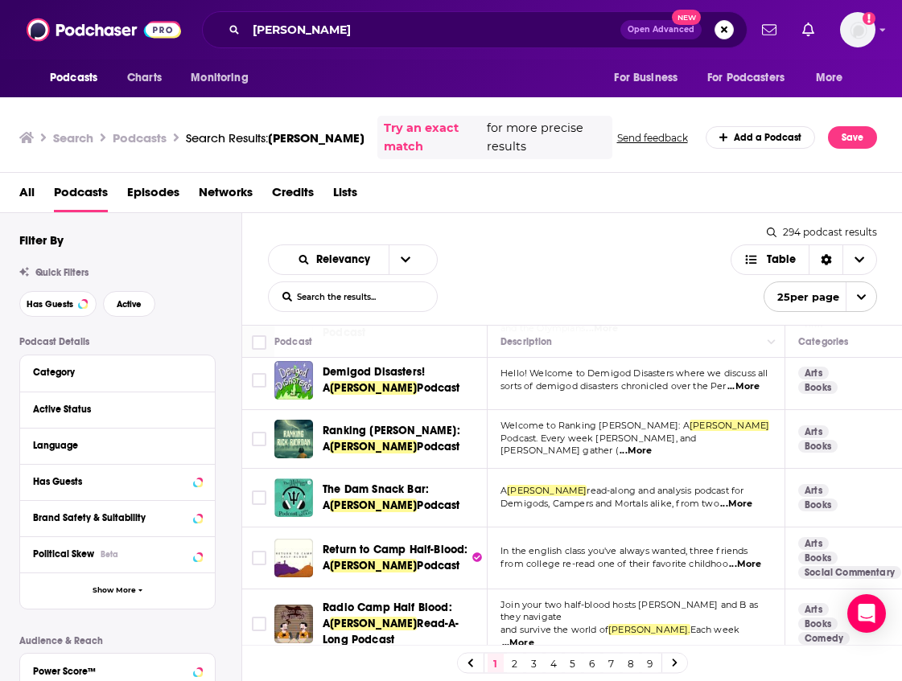
click at [405, 403] on div "Podcasts Charts Monitoring percy jackson Open Advanced New For Business For Pod…" at bounding box center [451, 340] width 902 height 681
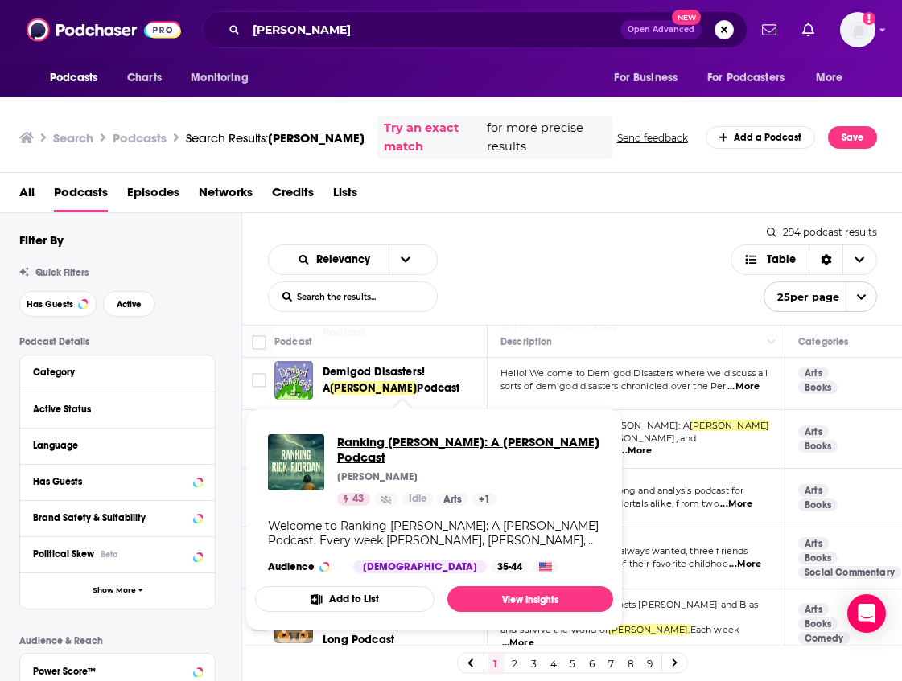
click at [352, 442] on span "Ranking [PERSON_NAME]: A [PERSON_NAME] Podcast" at bounding box center [468, 449] width 263 height 31
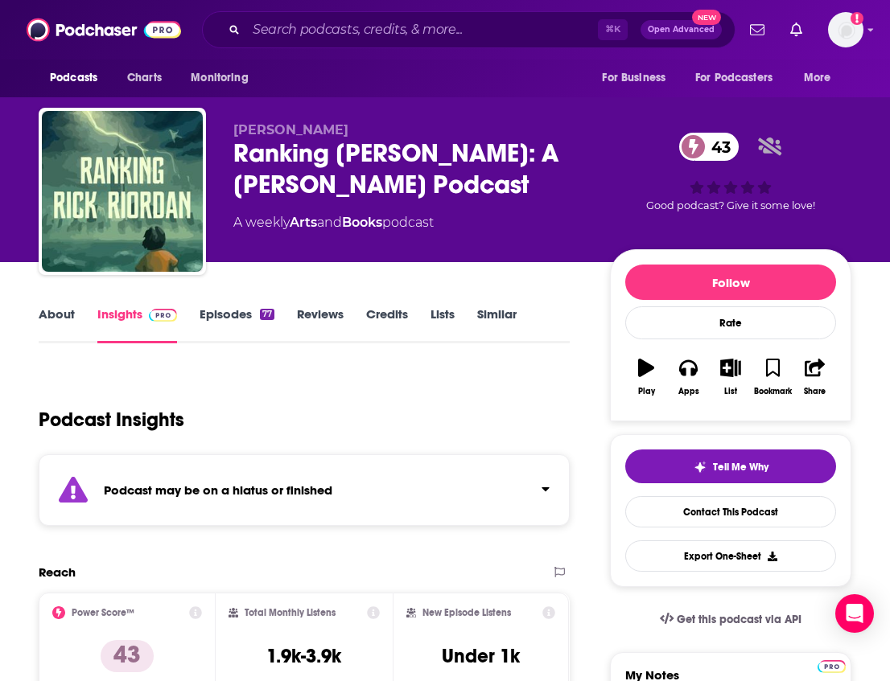
scroll to position [192, 0]
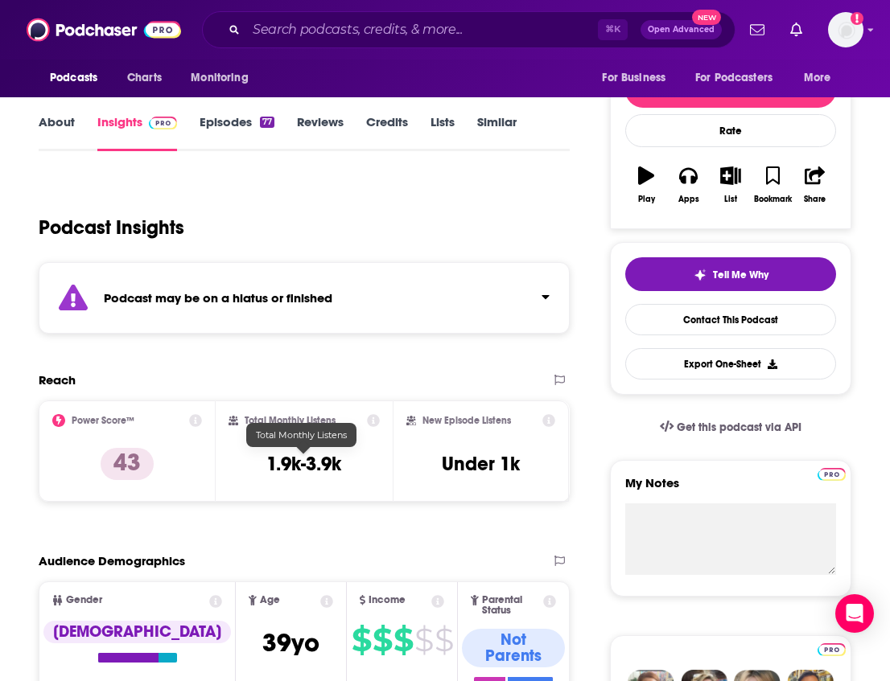
click at [336, 466] on h3 "1.9k-3.9k" at bounding box center [303, 464] width 75 height 24
drag, startPoint x: 349, startPoint y: 467, endPoint x: 263, endPoint y: 468, distance: 86.1
click at [263, 468] on div "Total Monthly Listens 1.9k-3.9k" at bounding box center [303, 451] width 151 height 74
copy h3 "1.9k-3.9k"
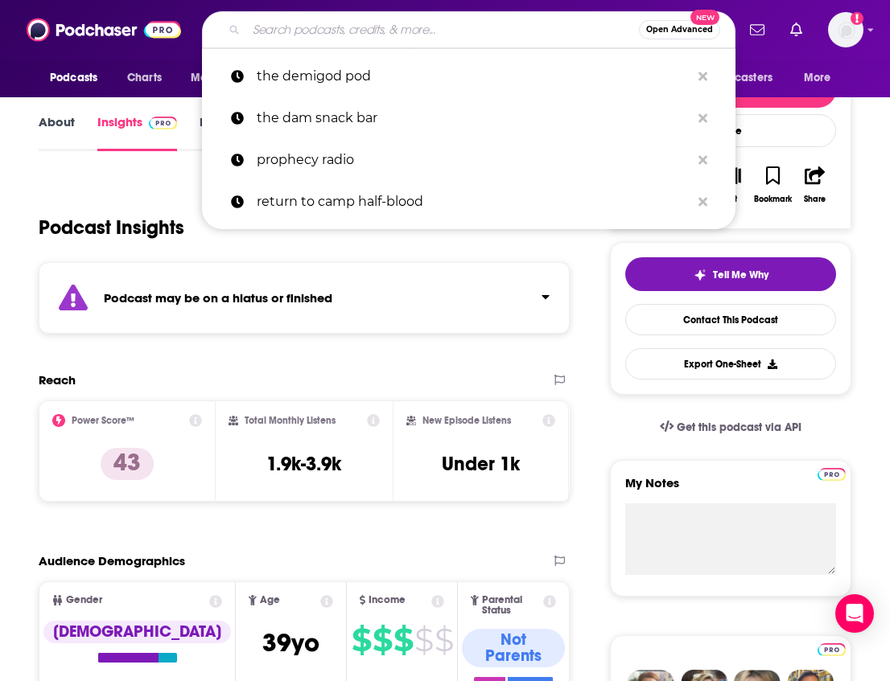
click at [364, 35] on input "Search podcasts, credits, & more..." at bounding box center [442, 30] width 393 height 26
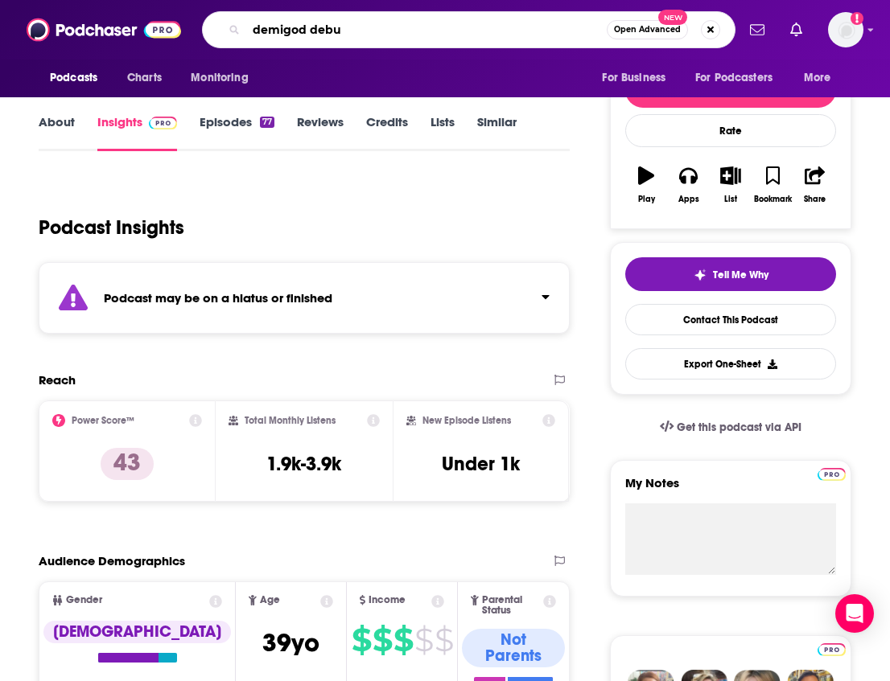
type input "demigod debut"
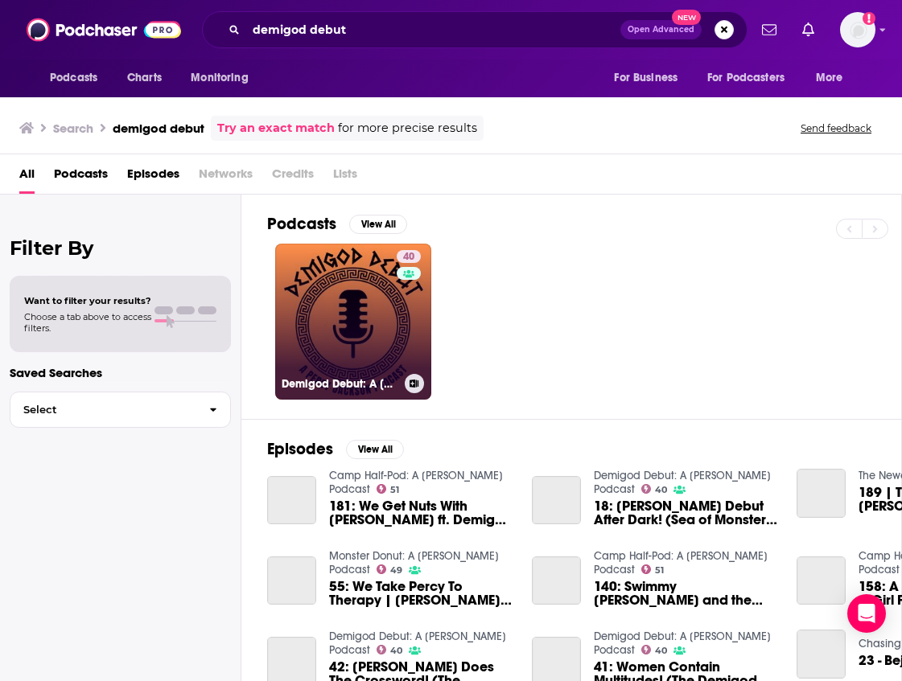
click at [346, 286] on link "40 Demigod Debut: A Percy Jackson Podcast" at bounding box center [353, 322] width 156 height 156
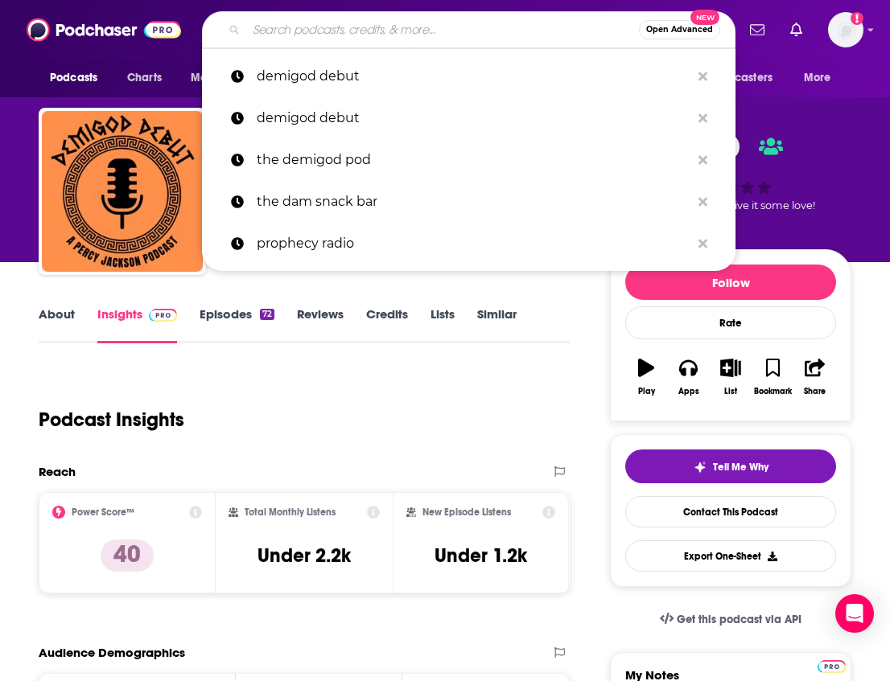
click at [300, 22] on input "Search podcasts, credits, & more..." at bounding box center [442, 30] width 393 height 26
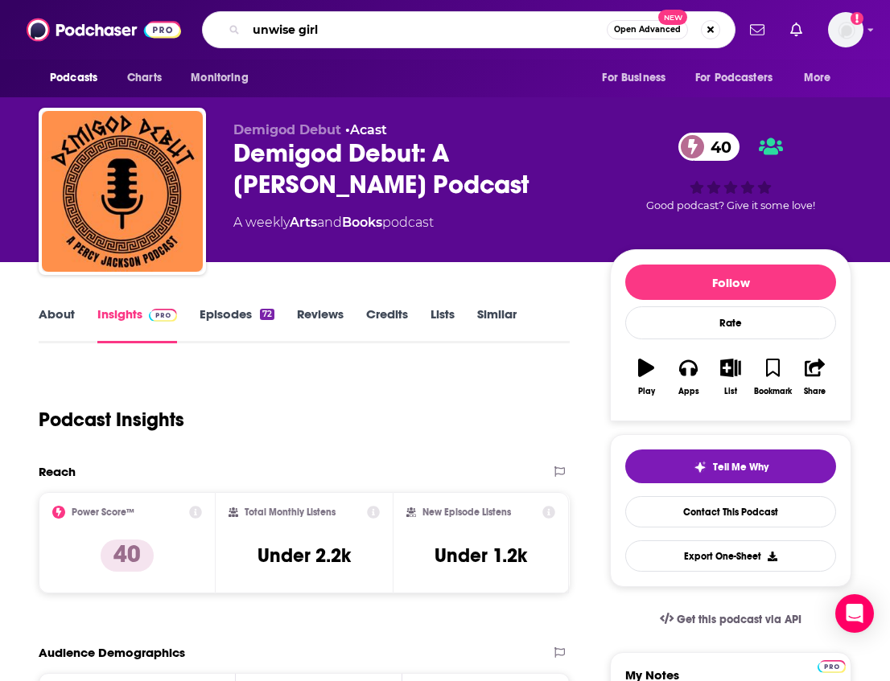
type input "unwise girls"
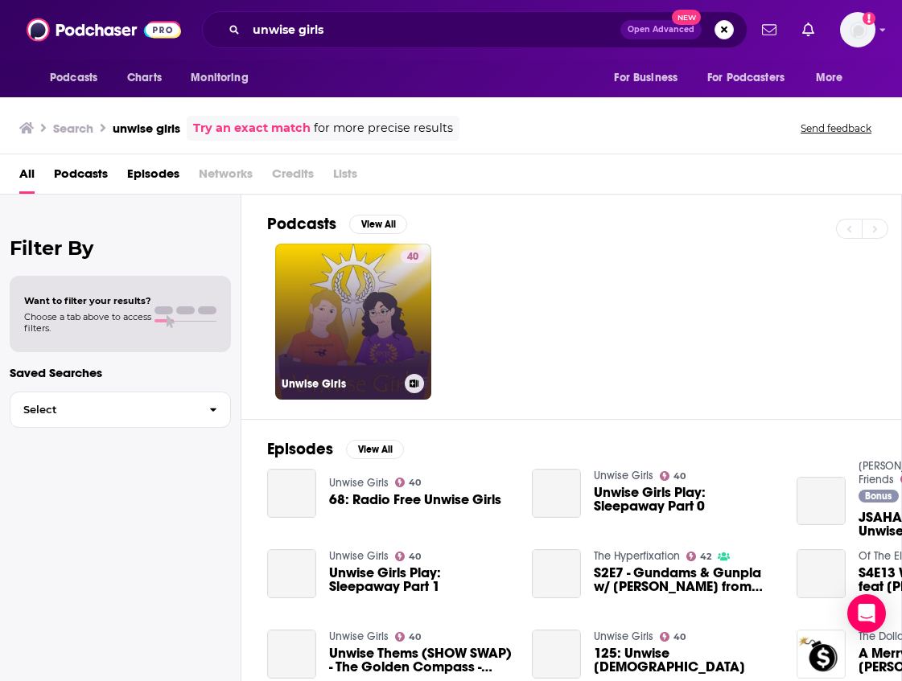
click at [344, 274] on link "40 Unwise Girls" at bounding box center [353, 322] width 156 height 156
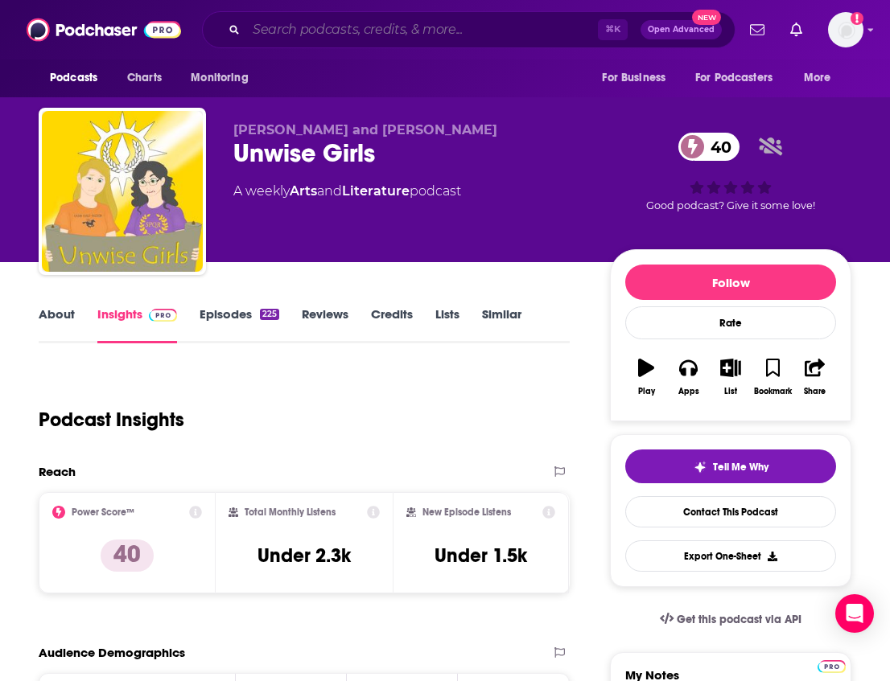
click at [403, 25] on input "Search podcasts, credits, & more..." at bounding box center [422, 30] width 352 height 26
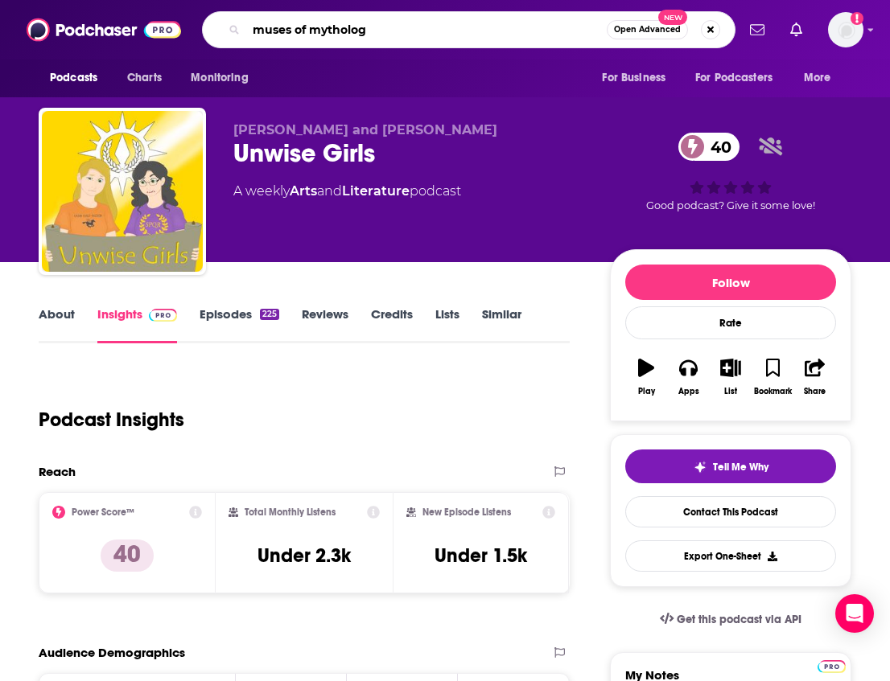
type input "muses of mythology"
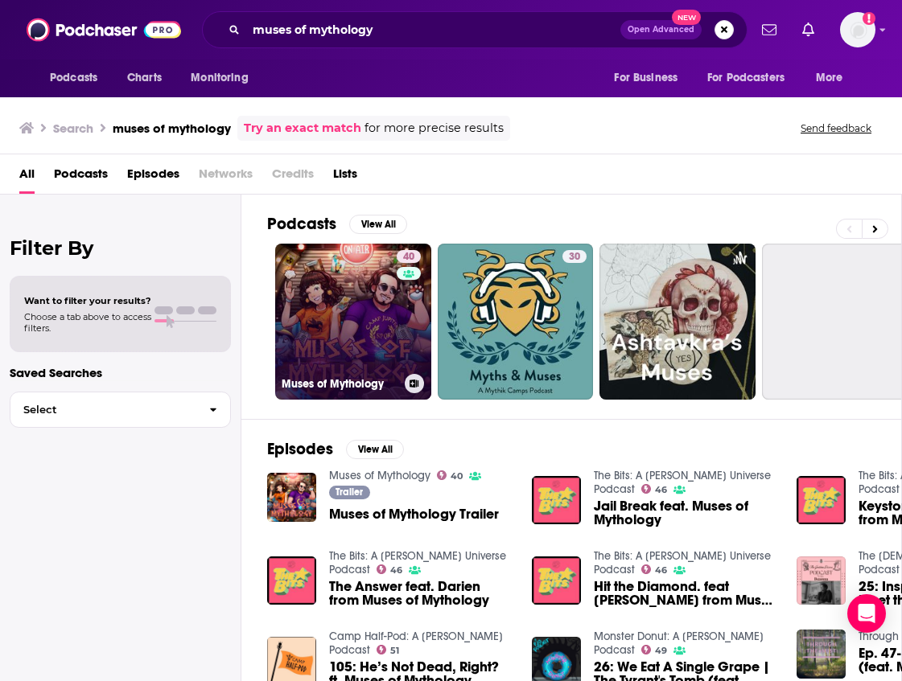
click at [344, 303] on link "40 Muses of Mythology" at bounding box center [353, 322] width 156 height 156
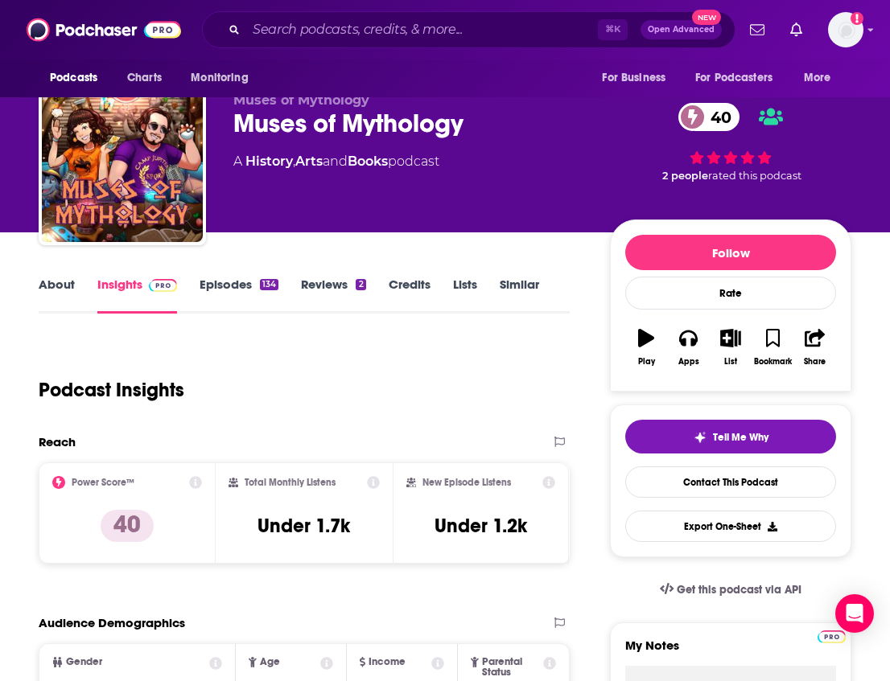
scroll to position [41, 0]
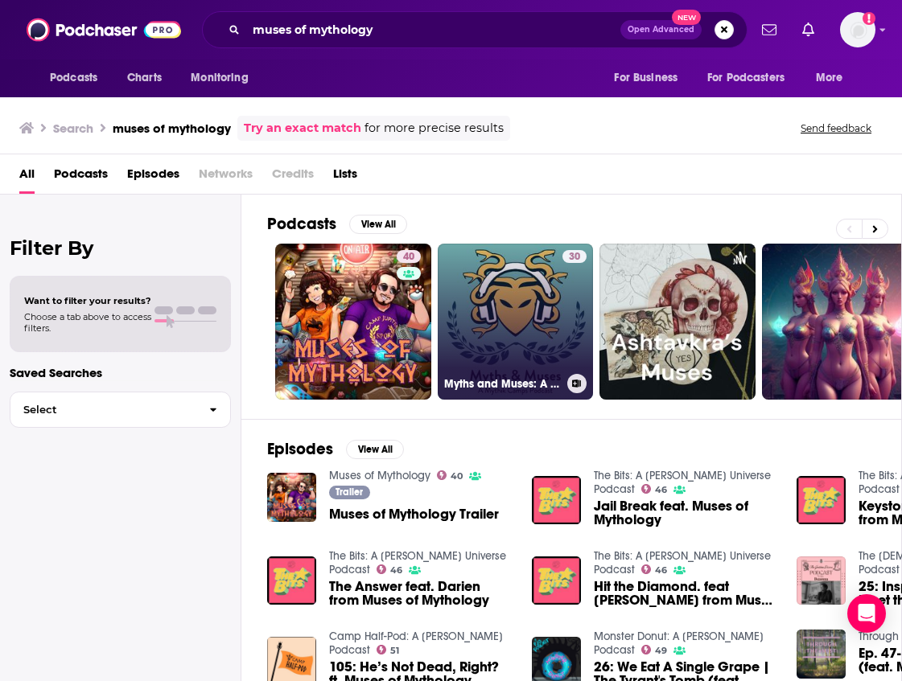
click at [508, 310] on link "30 Myths and Muses: A Mythik Camps Podcast" at bounding box center [516, 322] width 156 height 156
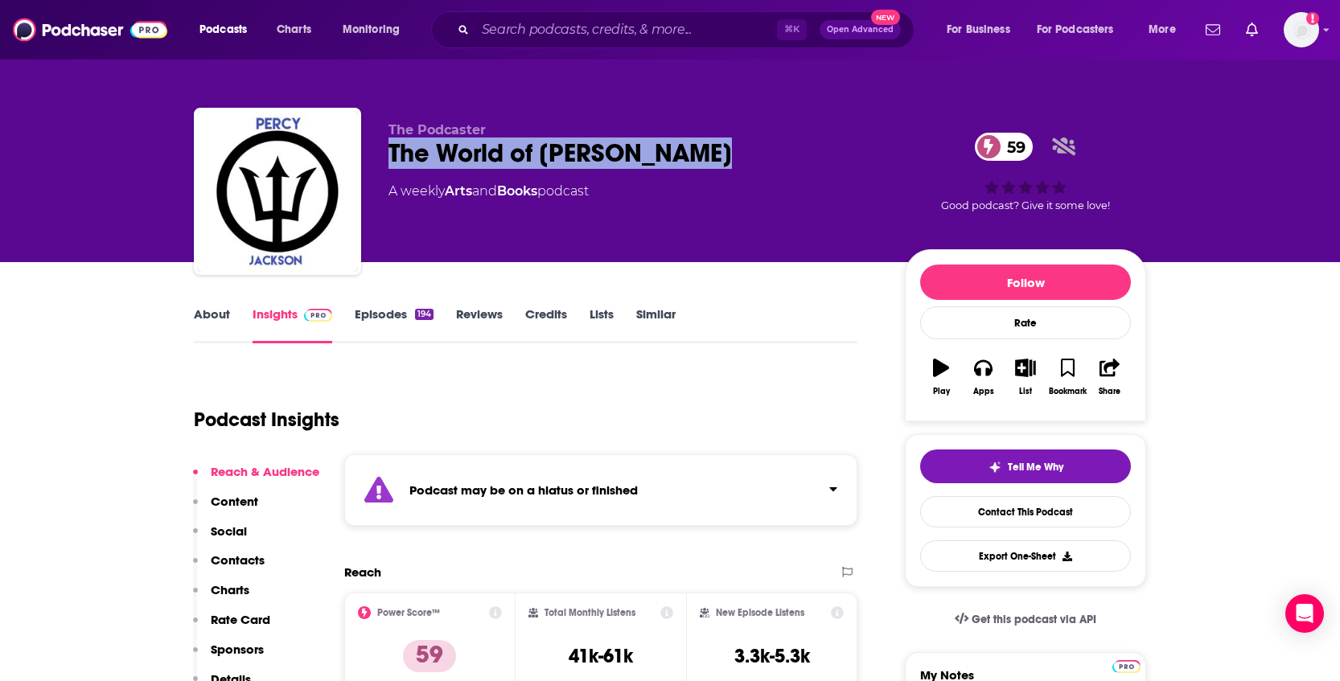
drag, startPoint x: 731, startPoint y: 158, endPoint x: 370, endPoint y: 153, distance: 360.5
click at [370, 153] on div "The Podcaster The World of Percy Jackson 59 A weekly Arts and Books podcast 59 …" at bounding box center [670, 195] width 953 height 174
copy h2 "The World of [PERSON_NAME]"
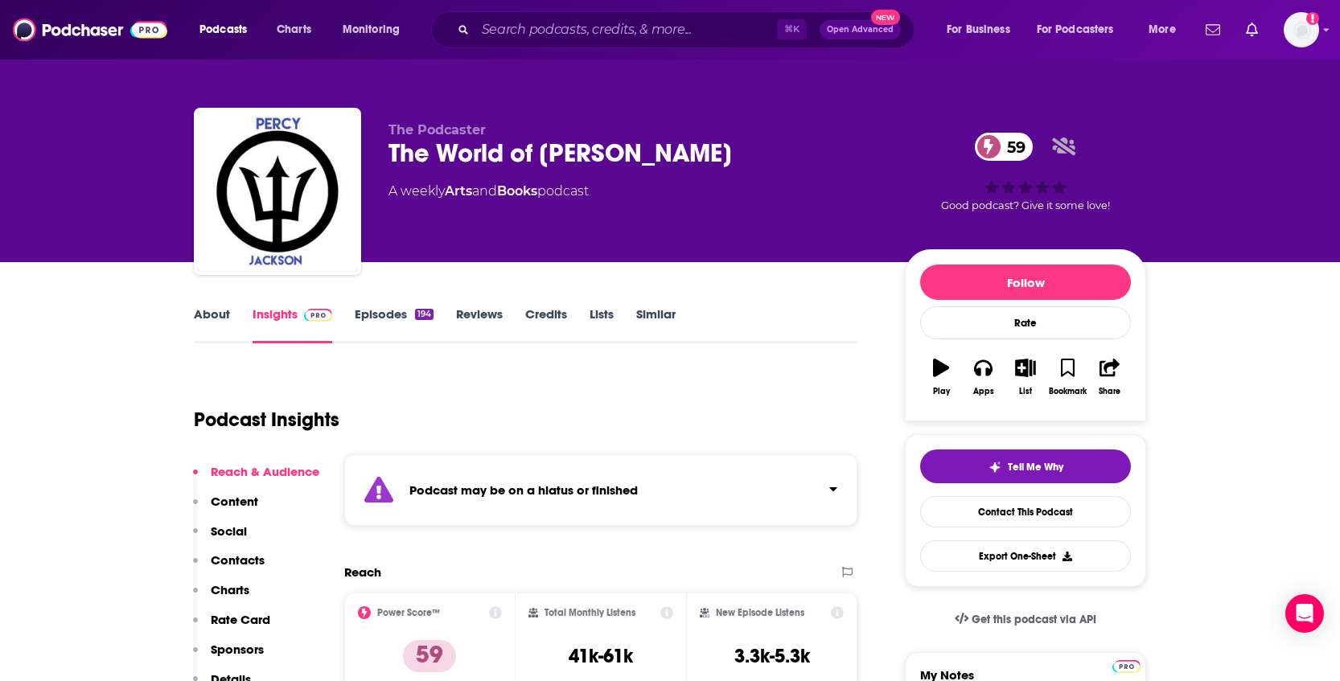
click at [602, 149] on div "The World of Percy Jackson 59" at bounding box center [634, 153] width 491 height 31
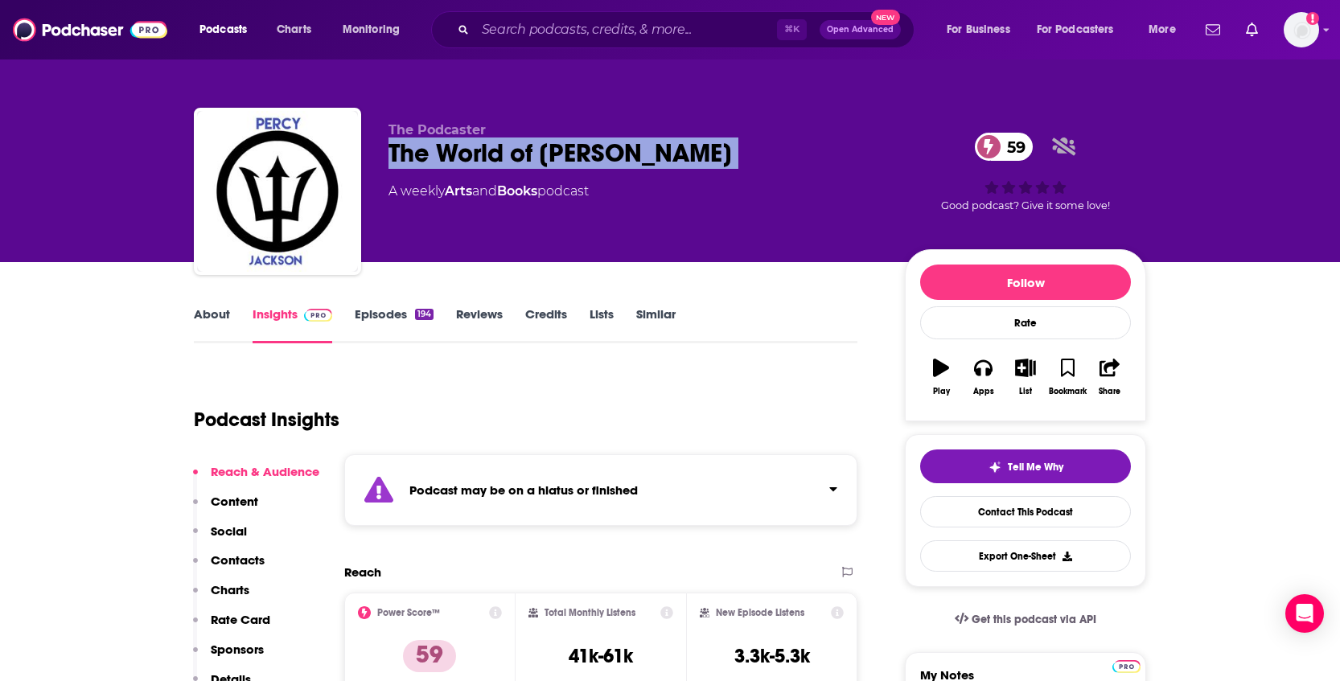
click at [602, 149] on div "The World of Percy Jackson 59" at bounding box center [634, 153] width 491 height 31
copy div "The World of Percy Jackson 59"
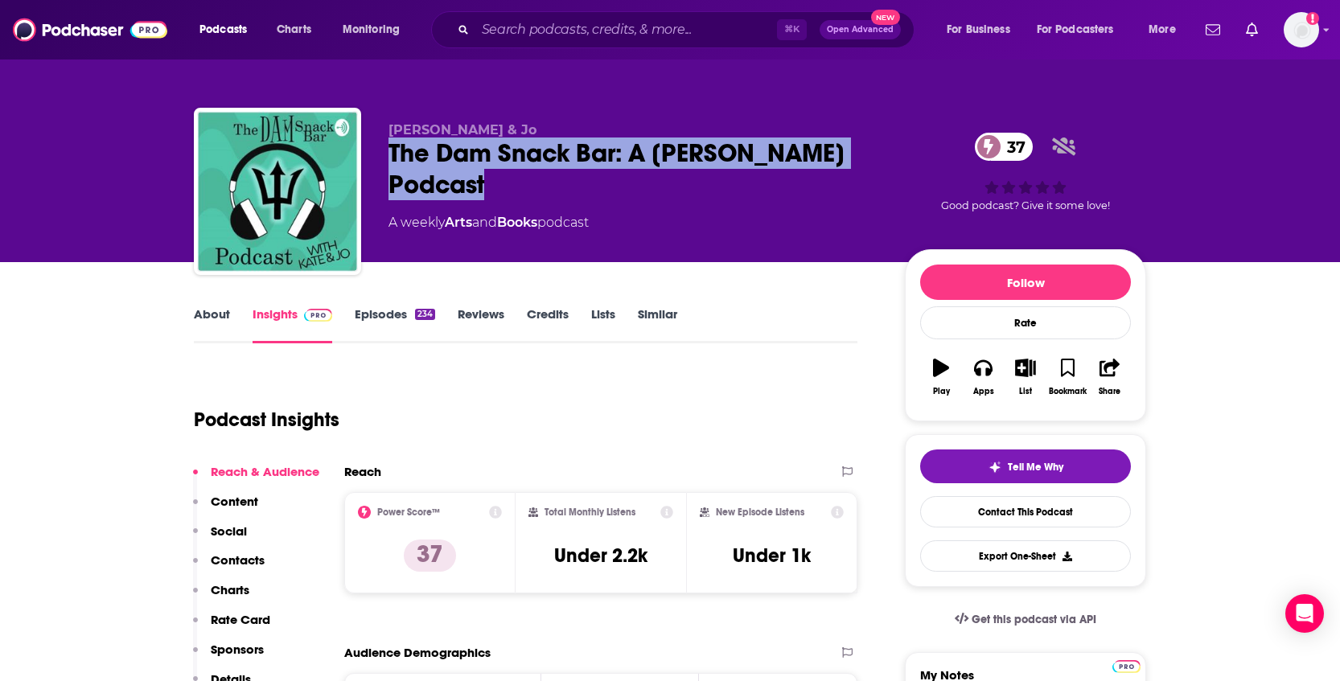
drag, startPoint x: 495, startPoint y: 186, endPoint x: 393, endPoint y: 163, distance: 104.8
click at [393, 163] on div "The Dam Snack Bar: A Percy Jackson Podcast 37" at bounding box center [634, 169] width 491 height 63
copy h2 "The Dam Snack Bar: A Percy Jackson Podcast"
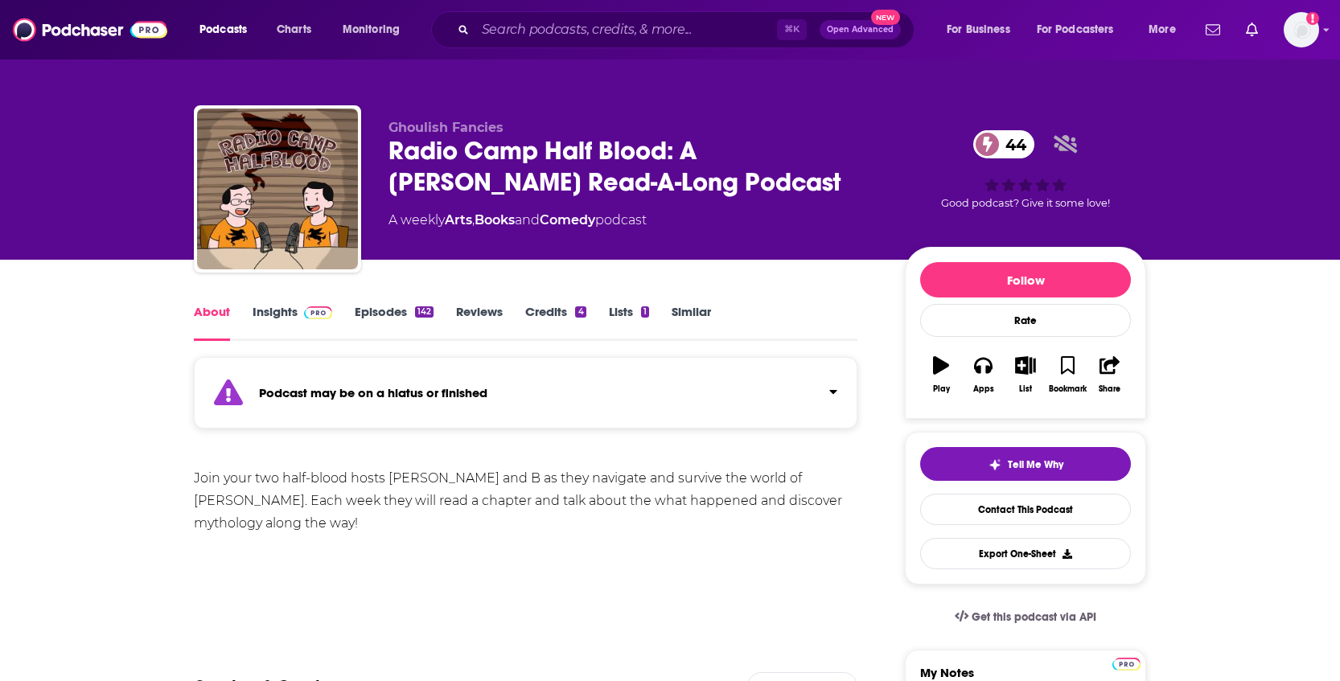
scroll to position [3, 0]
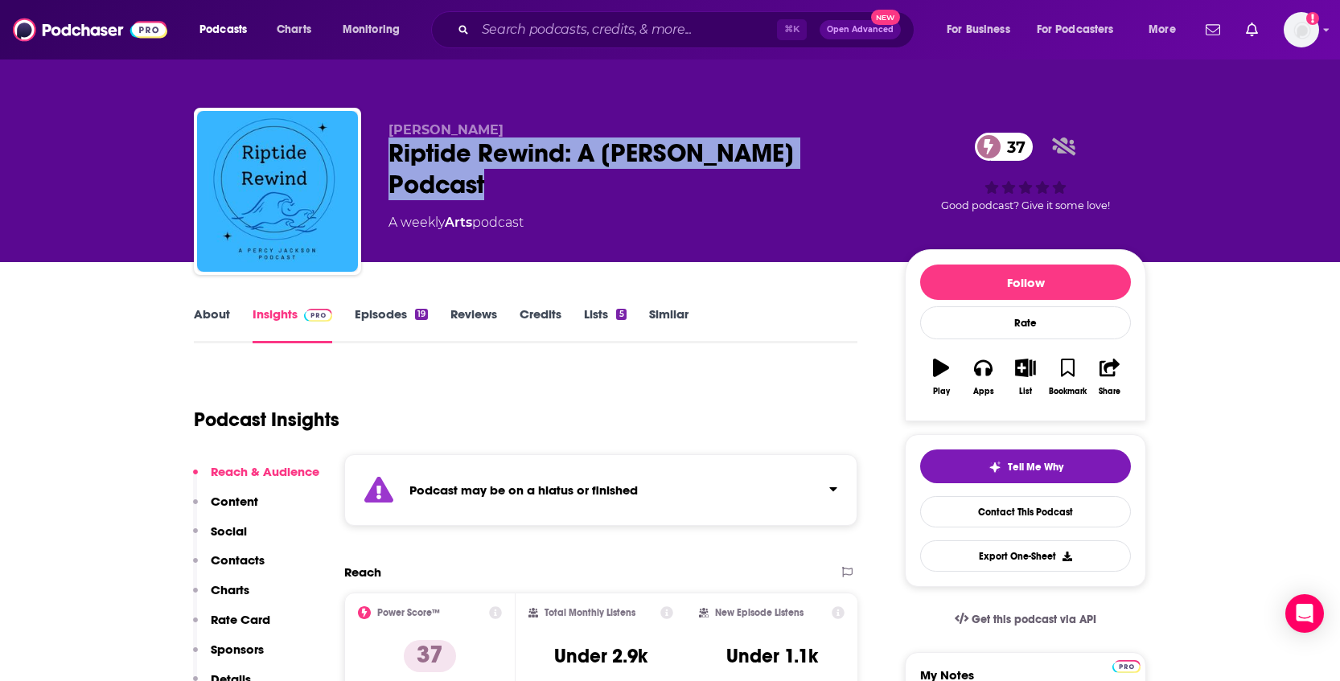
drag, startPoint x: 492, startPoint y: 185, endPoint x: 385, endPoint y: 144, distance: 114.6
click at [385, 144] on div "[PERSON_NAME] Riptide Rewind: A [PERSON_NAME] Podcast 37 A weekly Arts podcast …" at bounding box center [670, 195] width 953 height 174
copy h2 "Riptide Rewind: A [PERSON_NAME] Podcast"
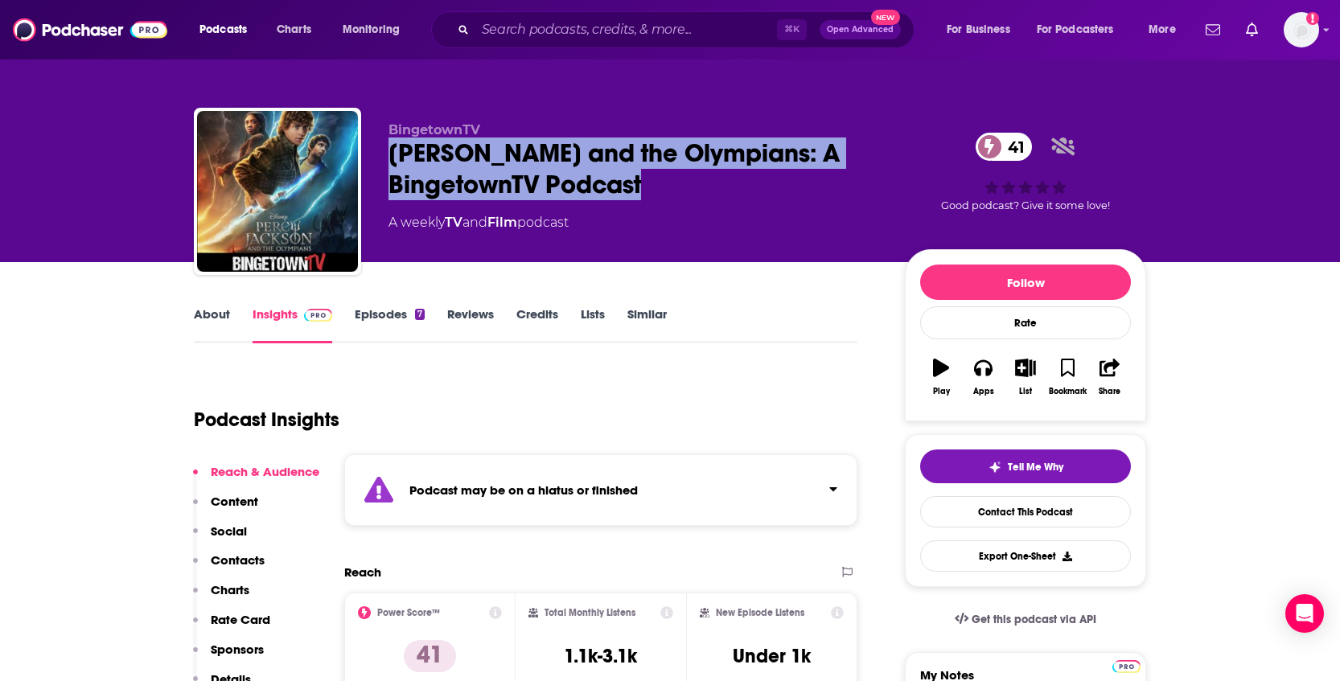
drag, startPoint x: 680, startPoint y: 183, endPoint x: 388, endPoint y: 162, distance: 292.8
click at [389, 162] on div "Percy Jackson and the Olympians: A BingetownTV Podcast 41" at bounding box center [634, 169] width 491 height 63
copy h2 "Percy Jackson and the Olympians: A BingetownTV Podcast"
click at [591, 174] on div "Percy Jackson and the Olympians: A BingetownTV Podcast 41" at bounding box center [634, 169] width 491 height 63
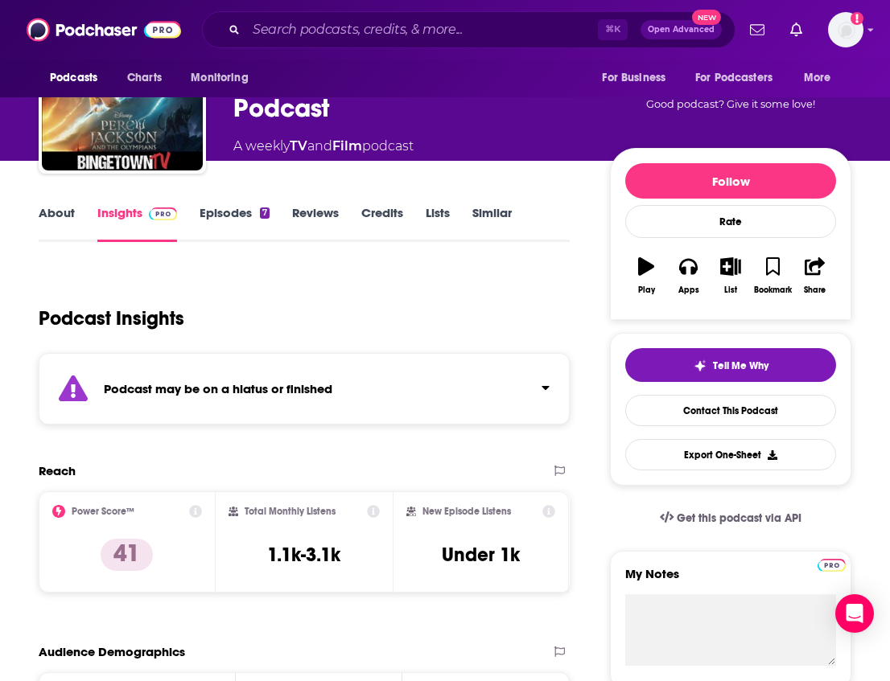
scroll to position [102, 0]
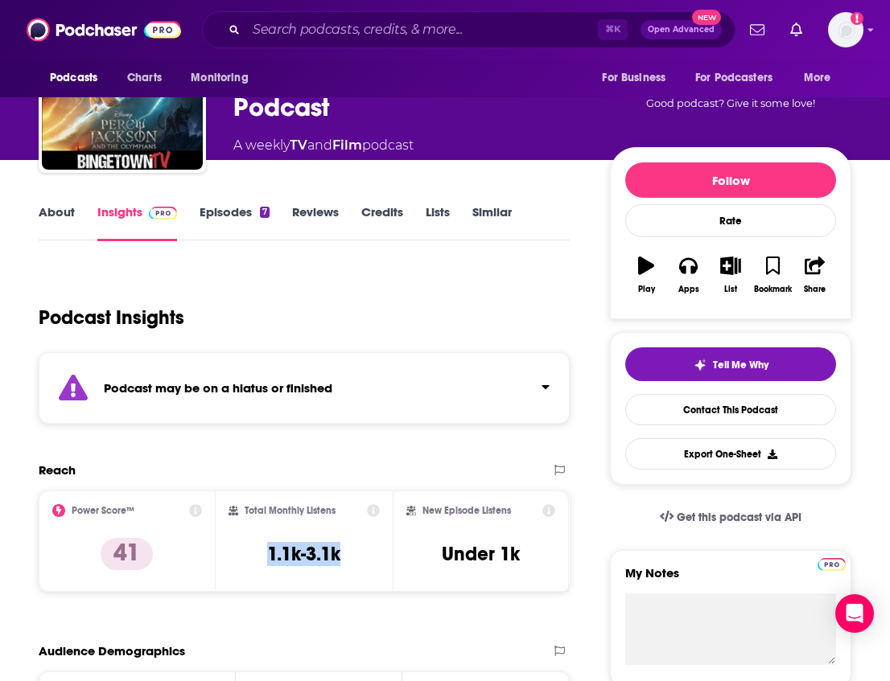
drag, startPoint x: 352, startPoint y: 552, endPoint x: 245, endPoint y: 554, distance: 107.0
click at [245, 554] on div "Total Monthly Listens 1.1k-3.1k" at bounding box center [303, 541] width 151 height 74
copy h3 "1.1k-3.1k"
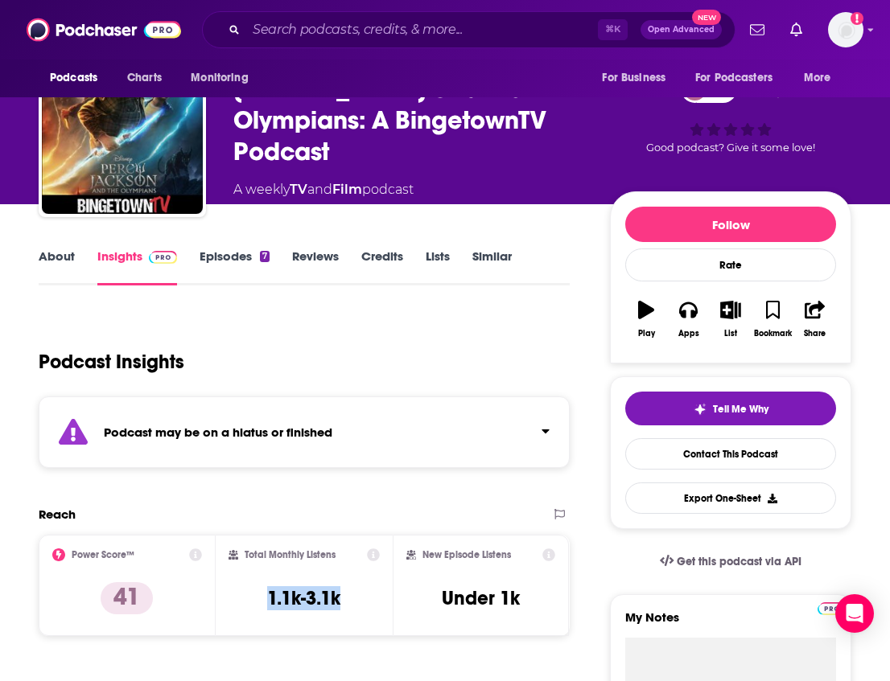
scroll to position [0, 0]
